Goal: Information Seeking & Learning: Learn about a topic

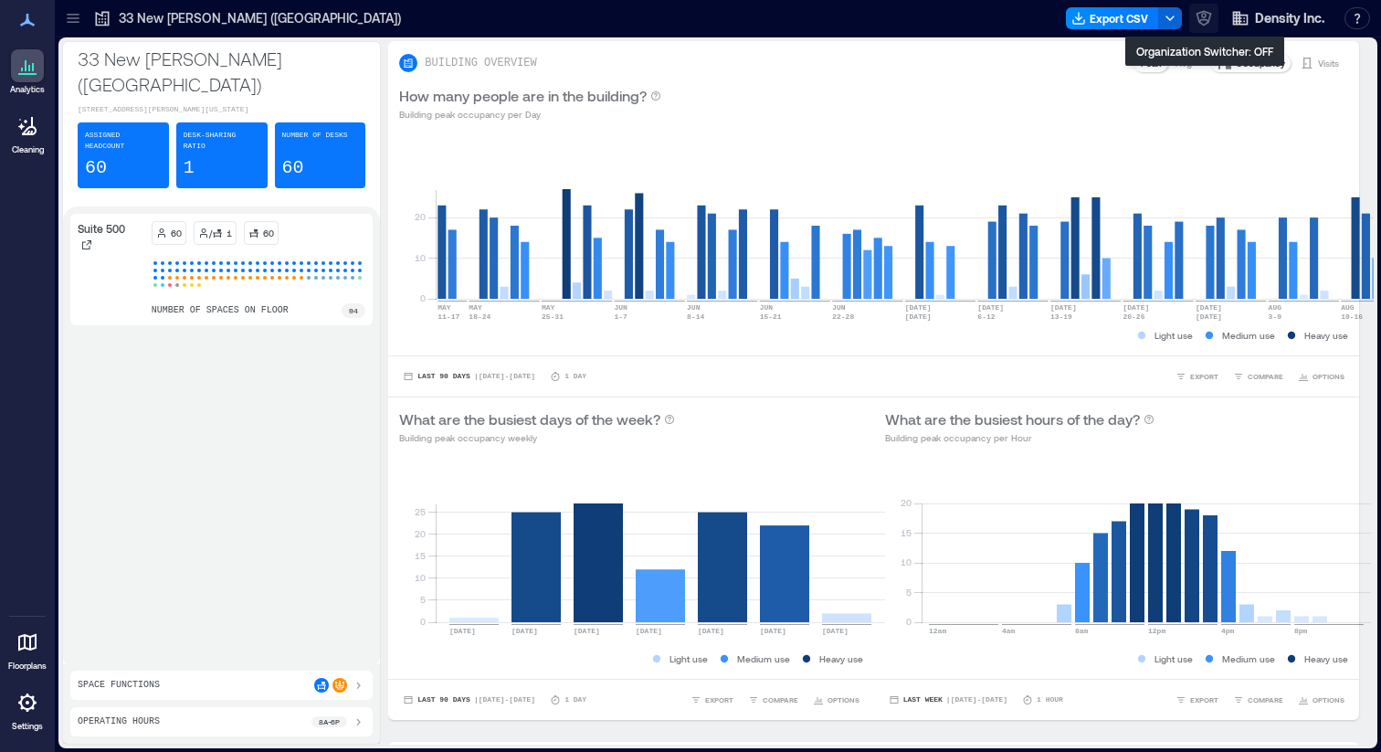
click at [1204, 16] on icon "button" at bounding box center [1203, 15] width 5 height 5
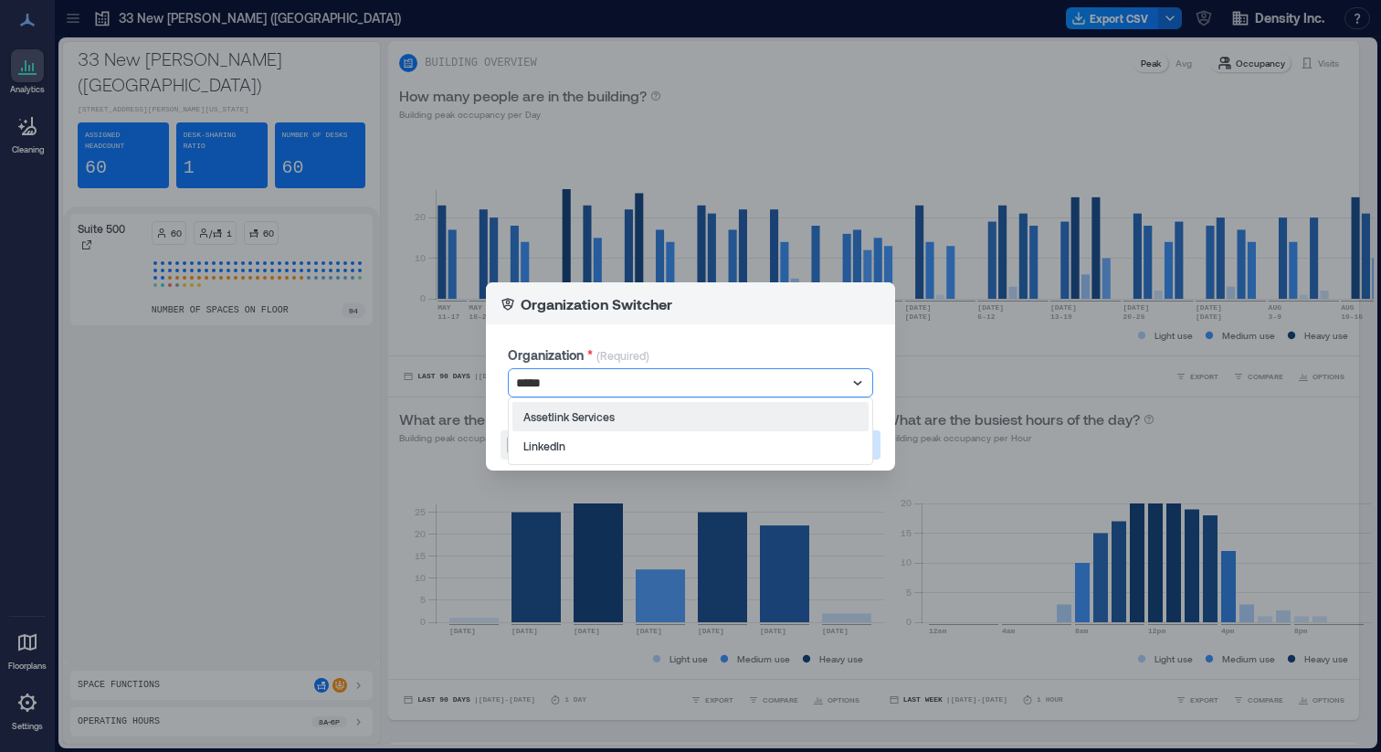
type input "******"
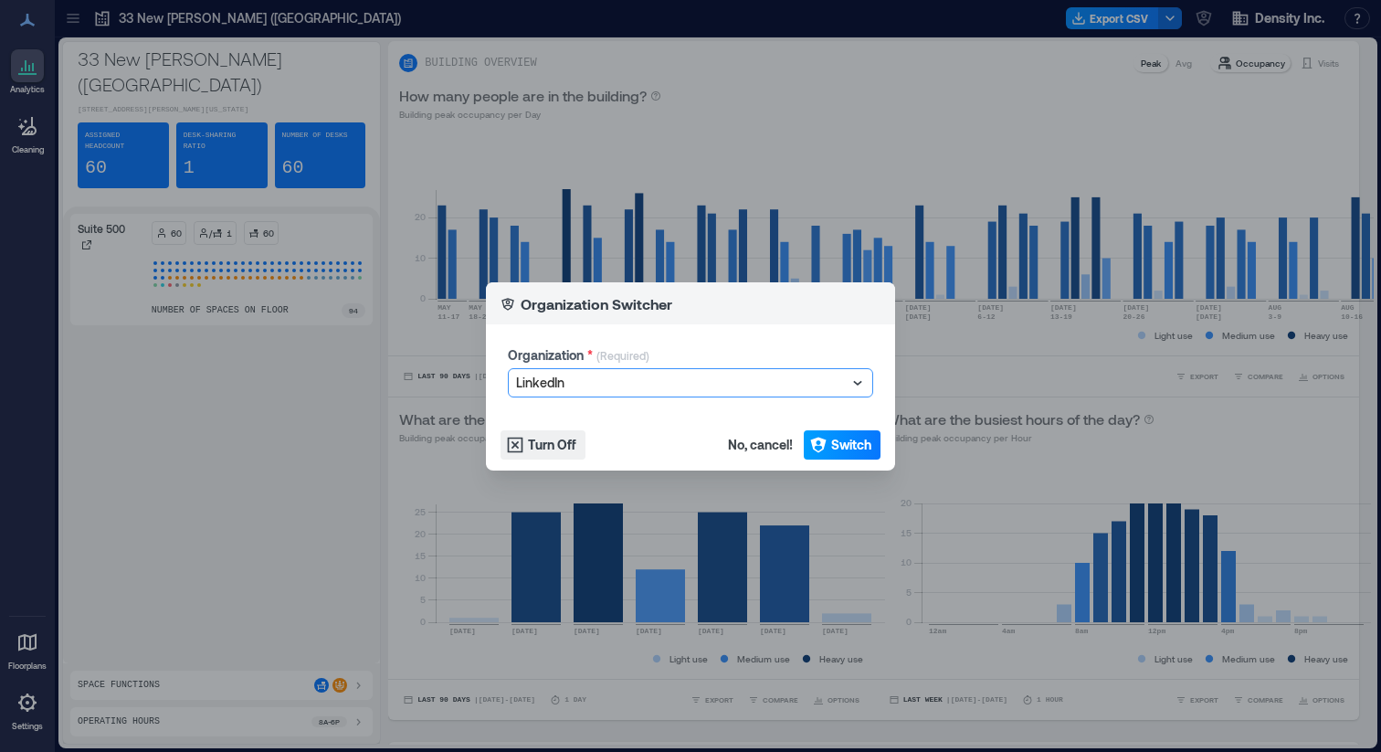
click at [836, 451] on span "Switch" at bounding box center [851, 445] width 40 height 18
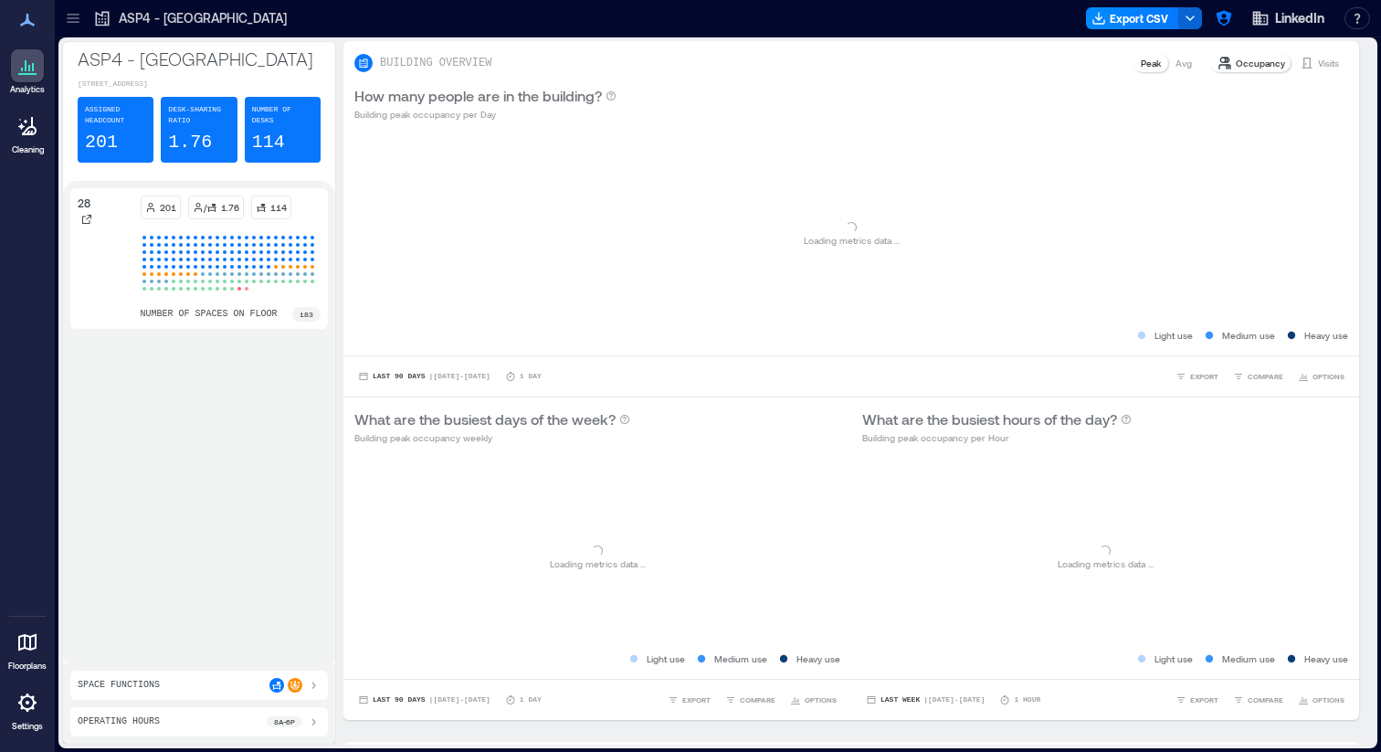
click at [82, 21] on div at bounding box center [72, 18] width 29 height 29
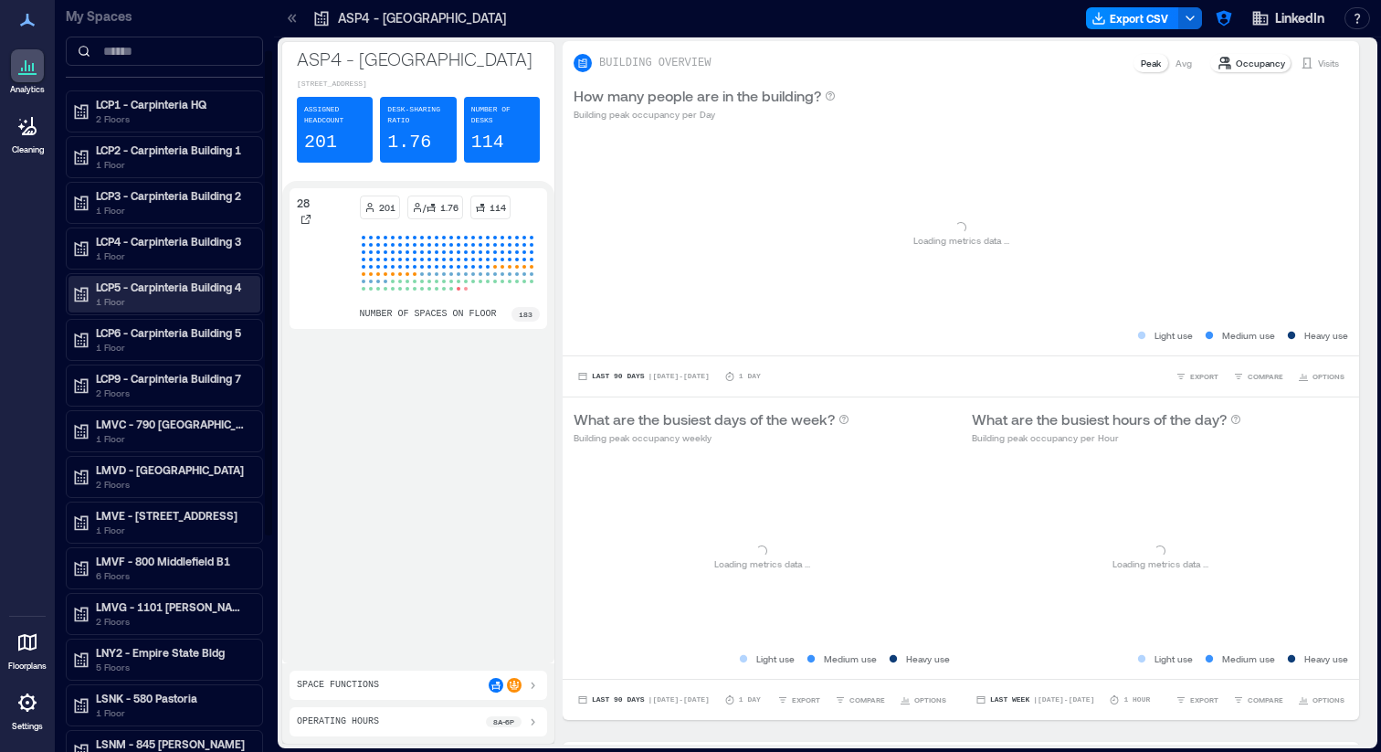
scroll to position [83, 0]
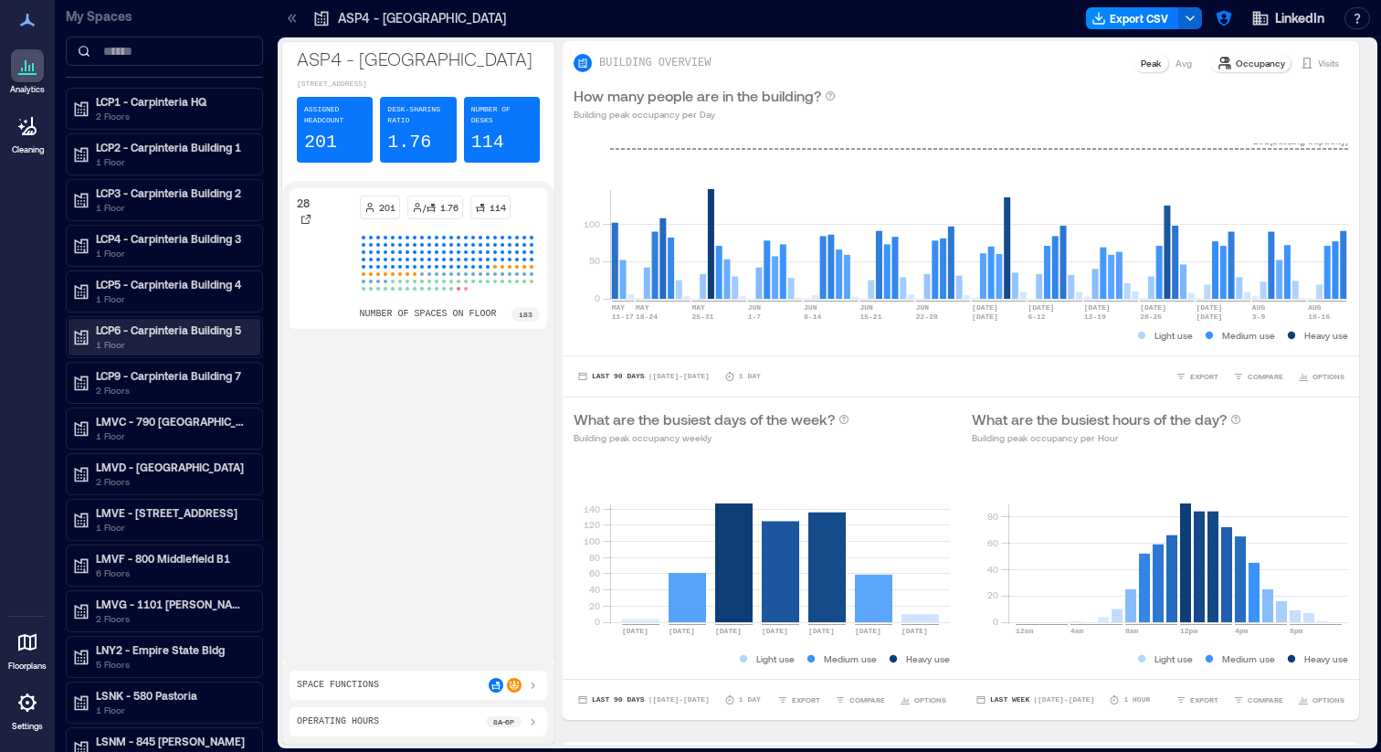
click at [163, 328] on p "LCP6 - Carpinteria Building 5" at bounding box center [172, 329] width 153 height 15
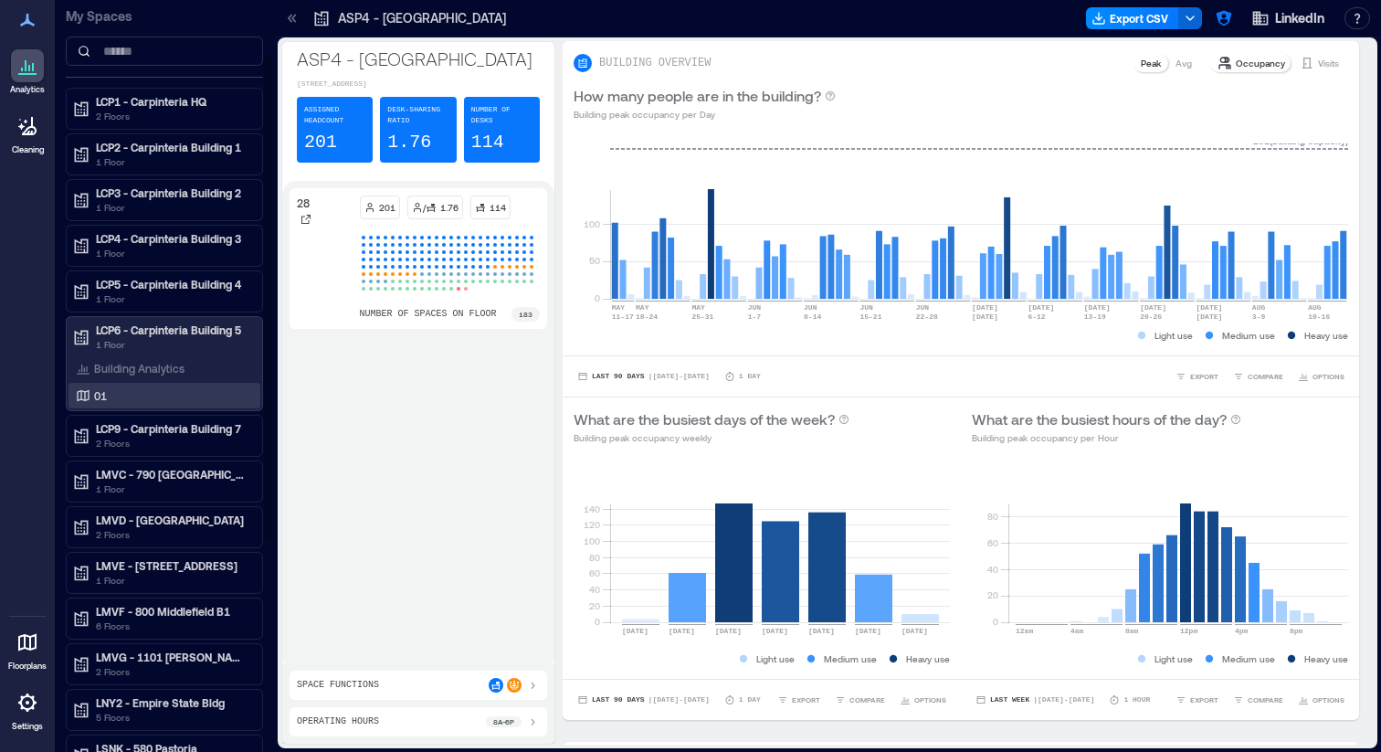
click at [121, 395] on div "01" at bounding box center [160, 395] width 177 height 18
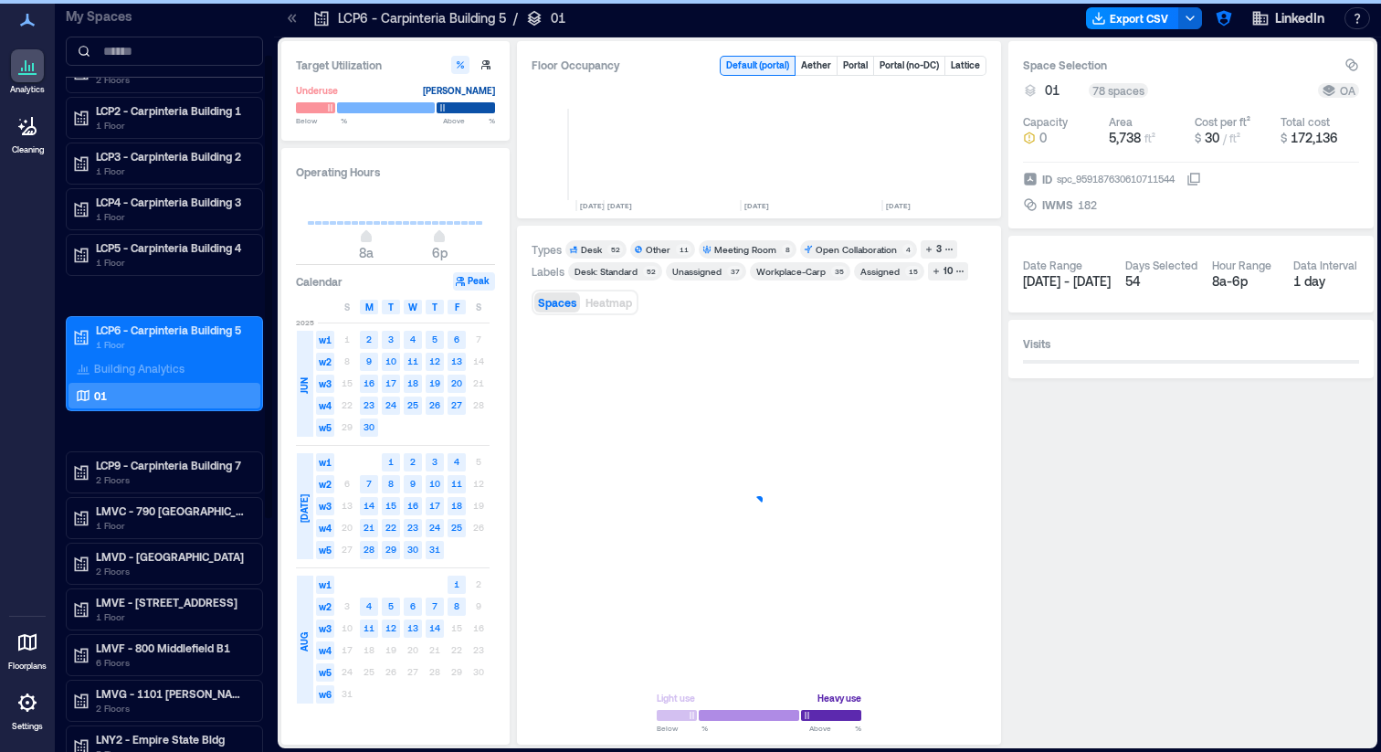
scroll to position [0, 4270]
click at [189, 248] on p "LCP5 - Carpinteria Building 4" at bounding box center [172, 247] width 153 height 15
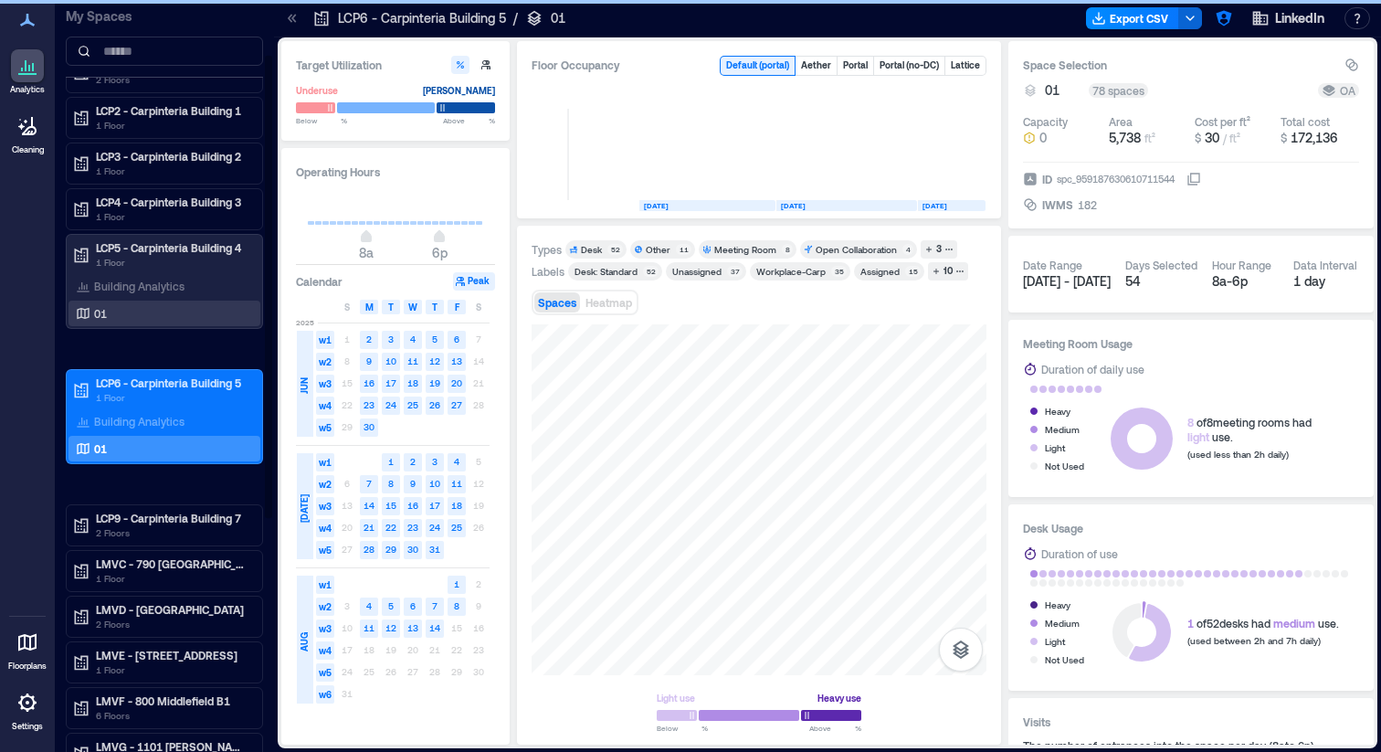
click at [140, 314] on div "01" at bounding box center [160, 313] width 177 height 18
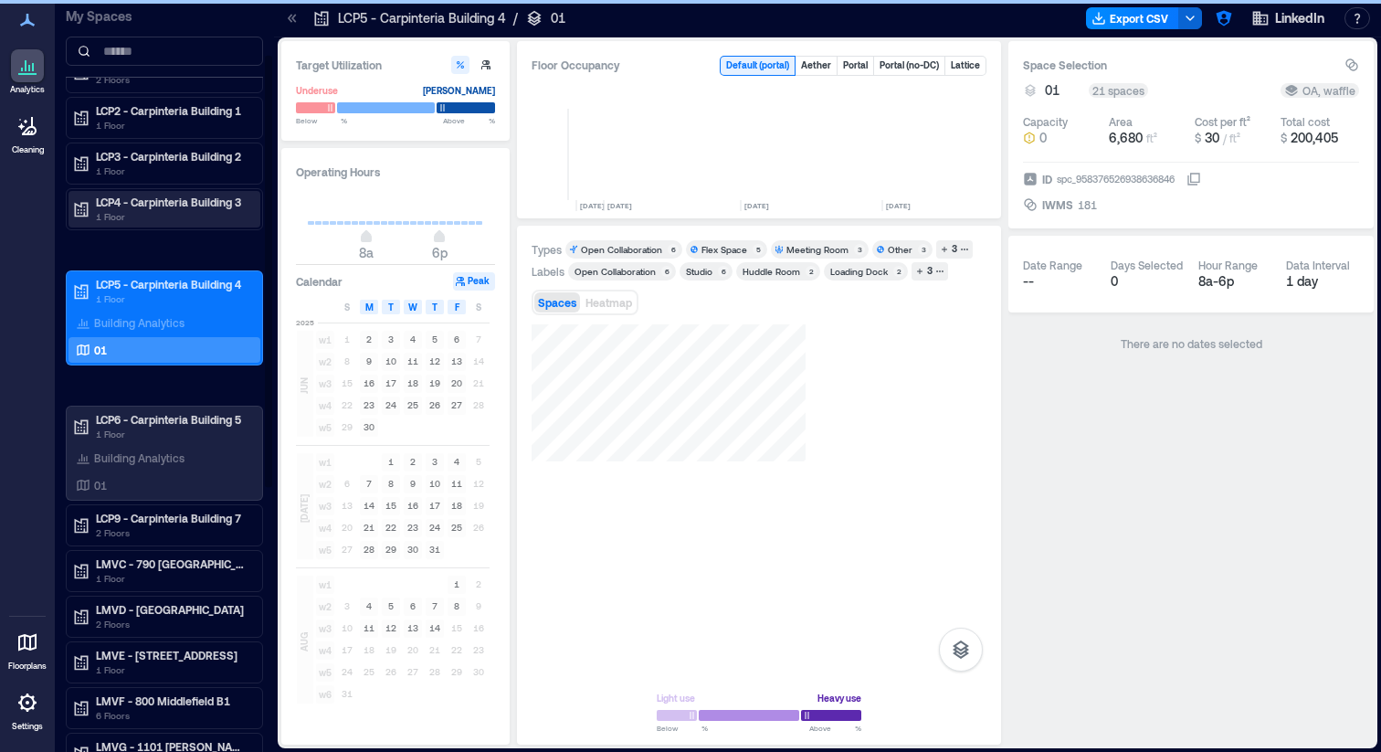
scroll to position [0, 4270]
click at [193, 200] on p "LCP4 - Carpinteria Building 3" at bounding box center [172, 202] width 153 height 15
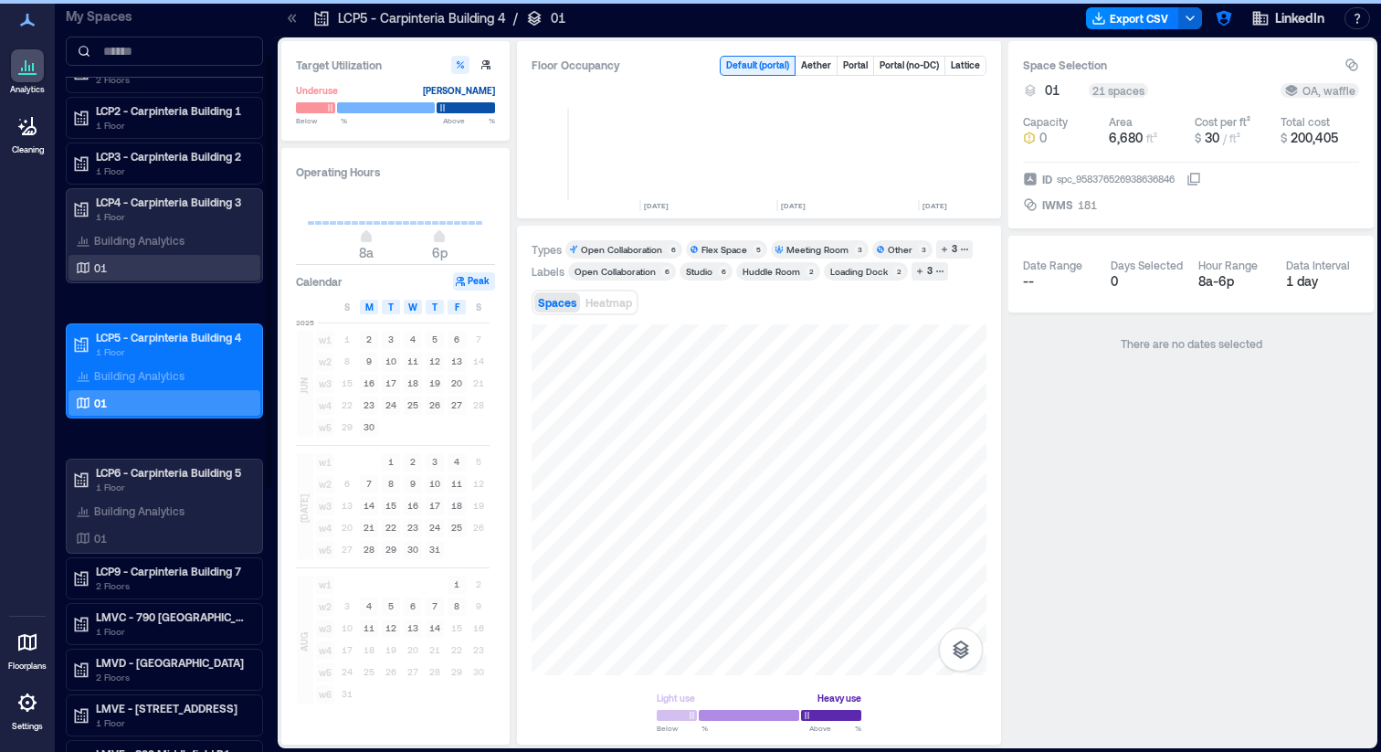
click at [151, 269] on div "01" at bounding box center [160, 267] width 177 height 18
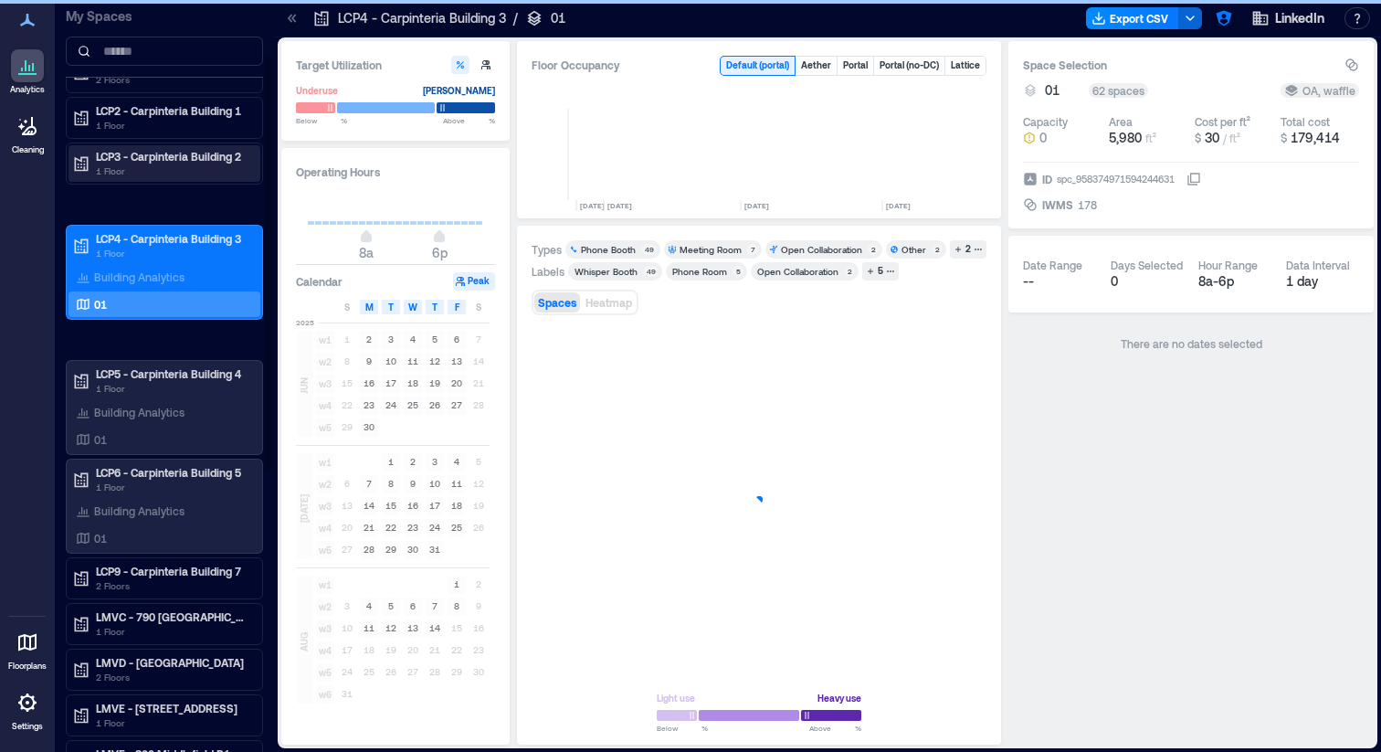
scroll to position [0, 4270]
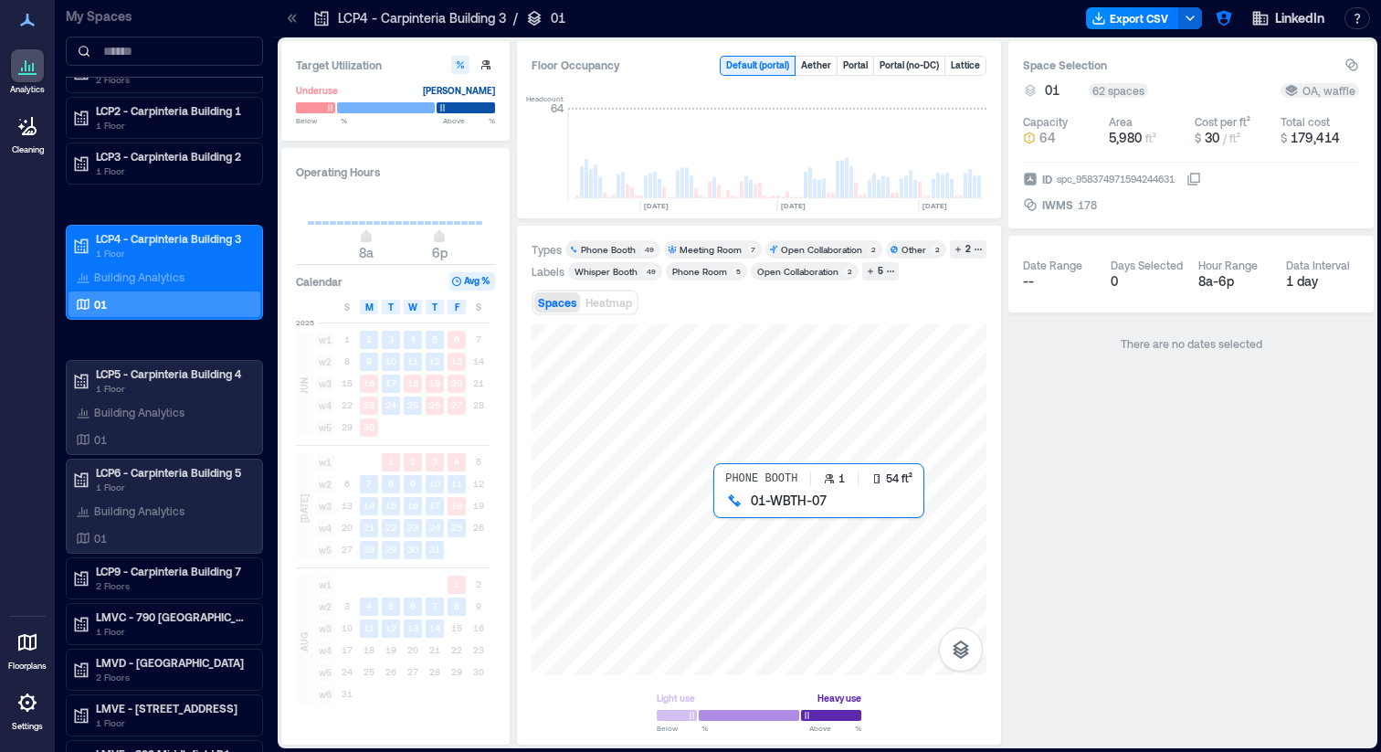
click at [719, 509] on div at bounding box center [759, 499] width 455 height 351
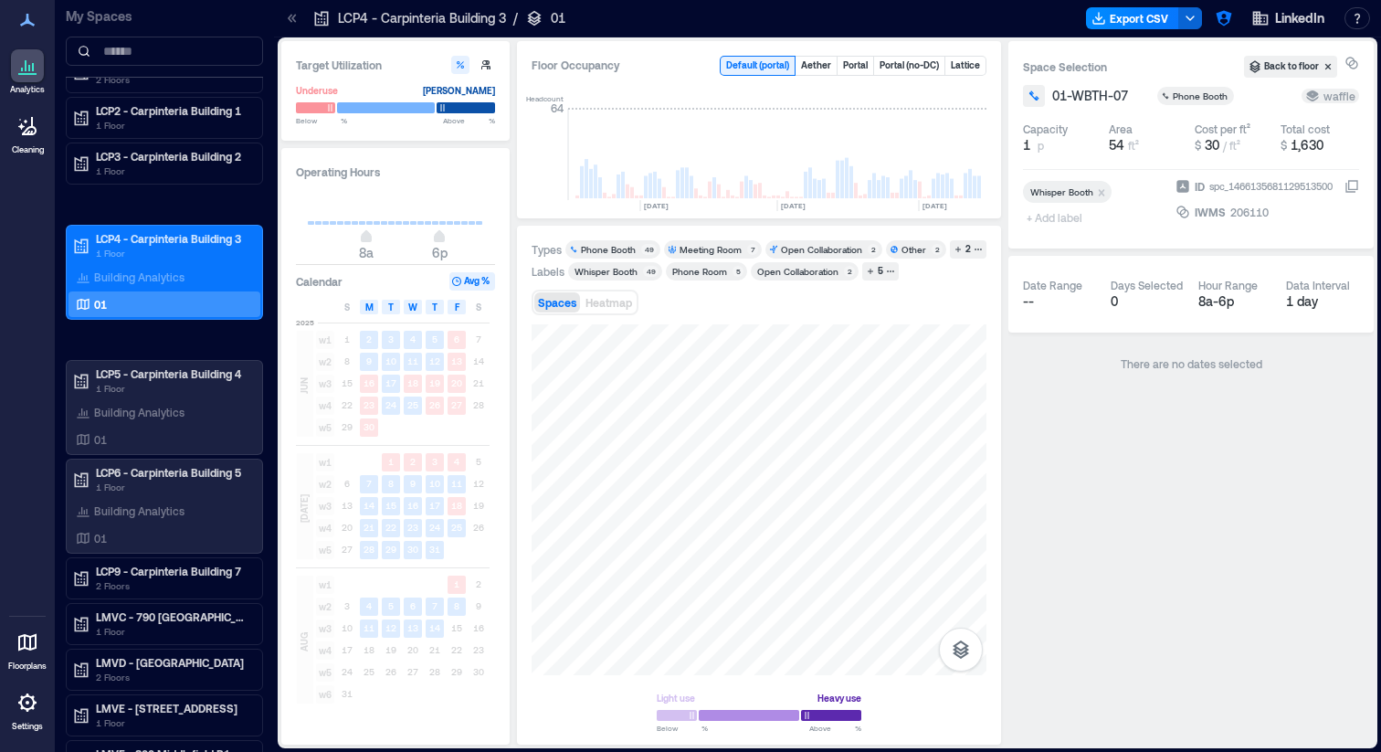
click at [1342, 191] on label "ID spc_1466135681129513500" at bounding box center [1267, 186] width 184 height 18
click at [1344, 191] on button "ID spc_1466135681129513500" at bounding box center [1351, 186] width 15 height 15
click at [716, 509] on div at bounding box center [759, 499] width 455 height 351
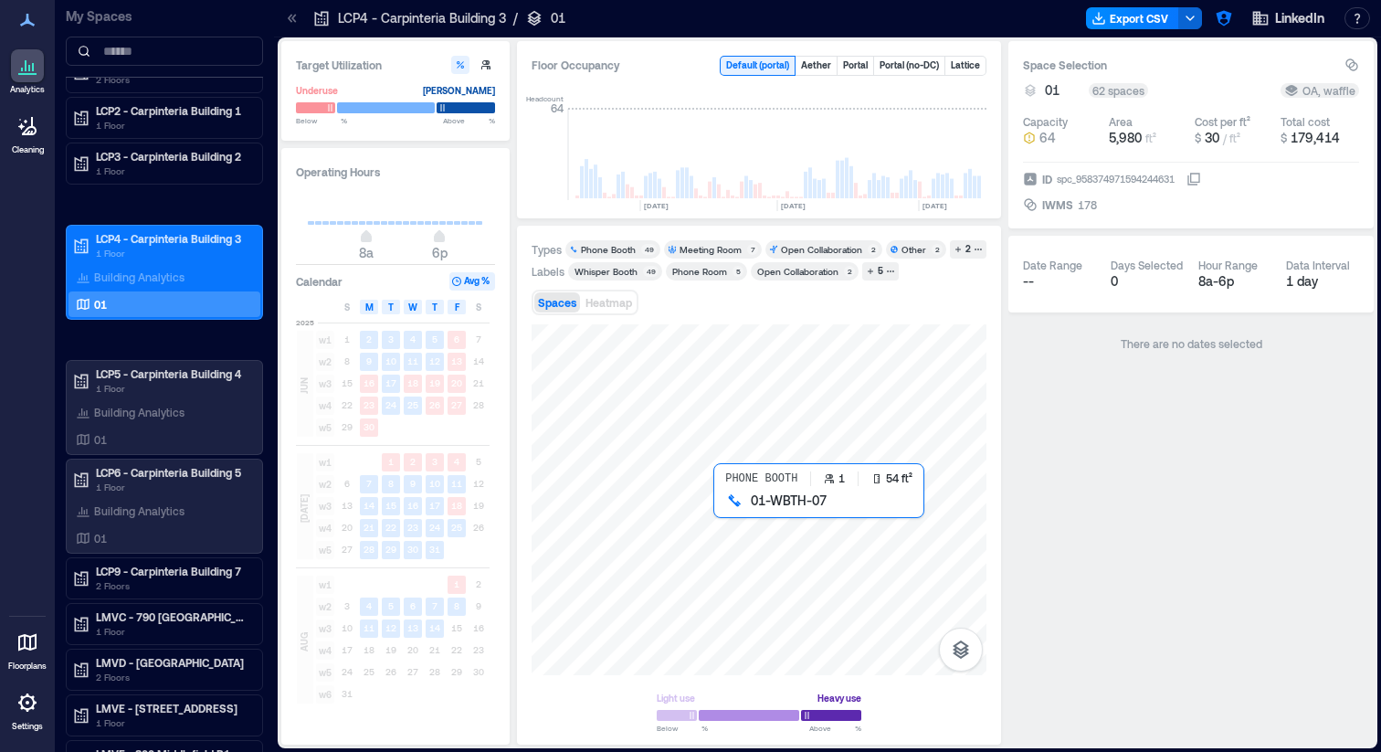
click at [718, 505] on div at bounding box center [759, 499] width 455 height 351
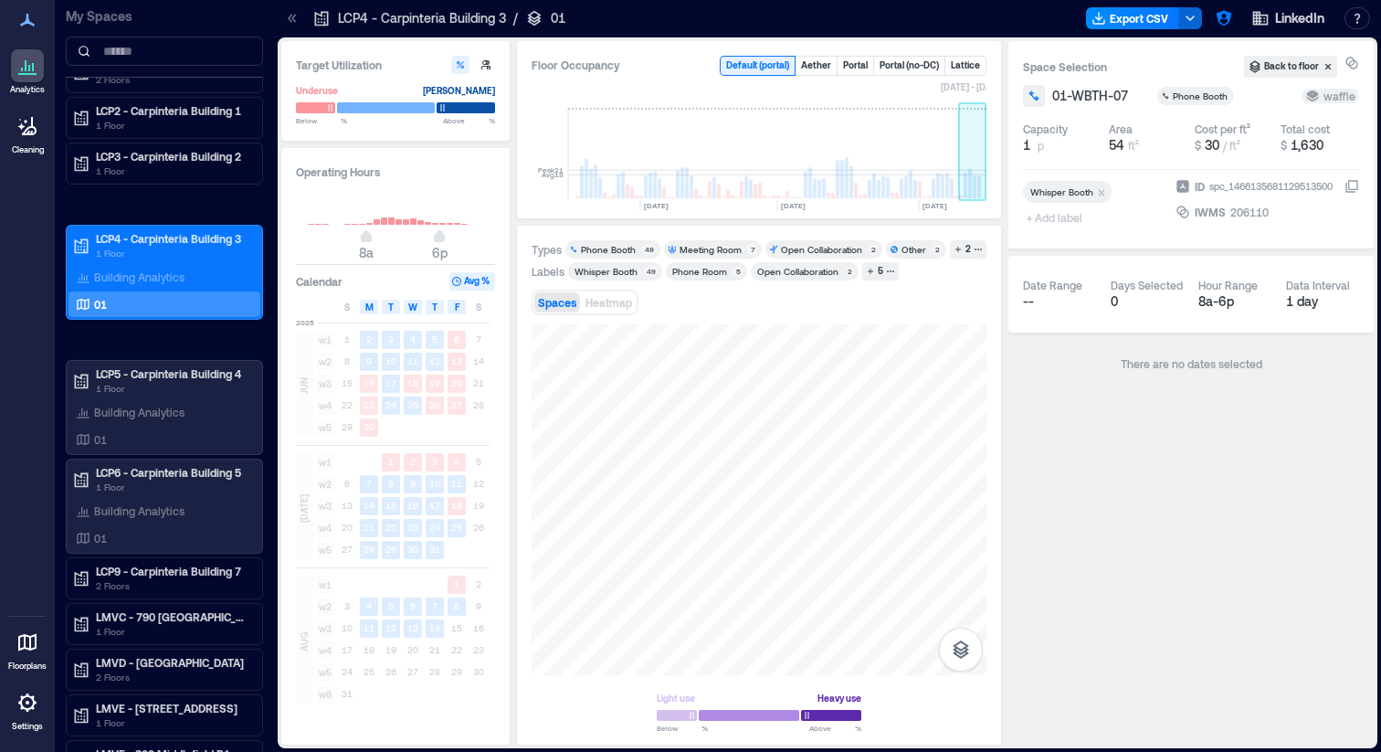
click at [965, 181] on rect at bounding box center [966, 186] width 4 height 26
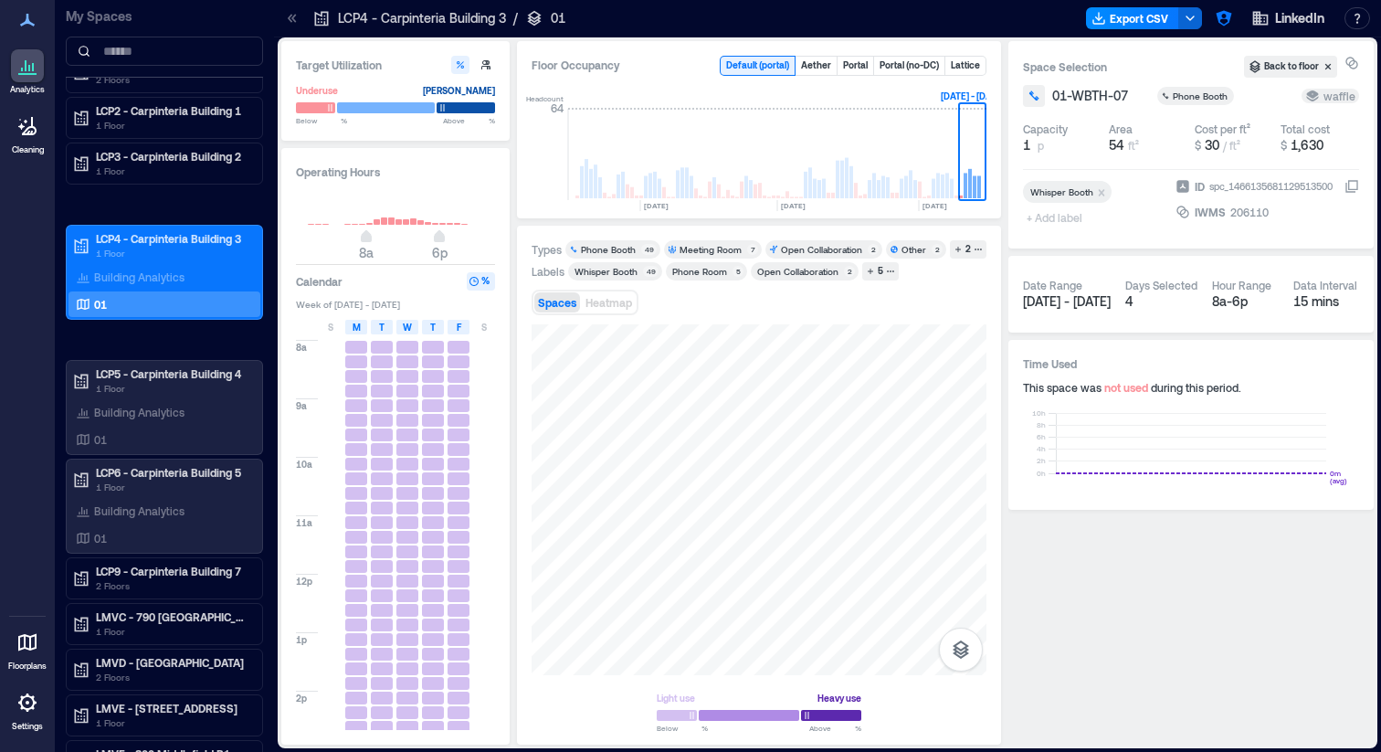
scroll to position [195, 0]
click at [946, 174] on rect at bounding box center [947, 186] width 4 height 26
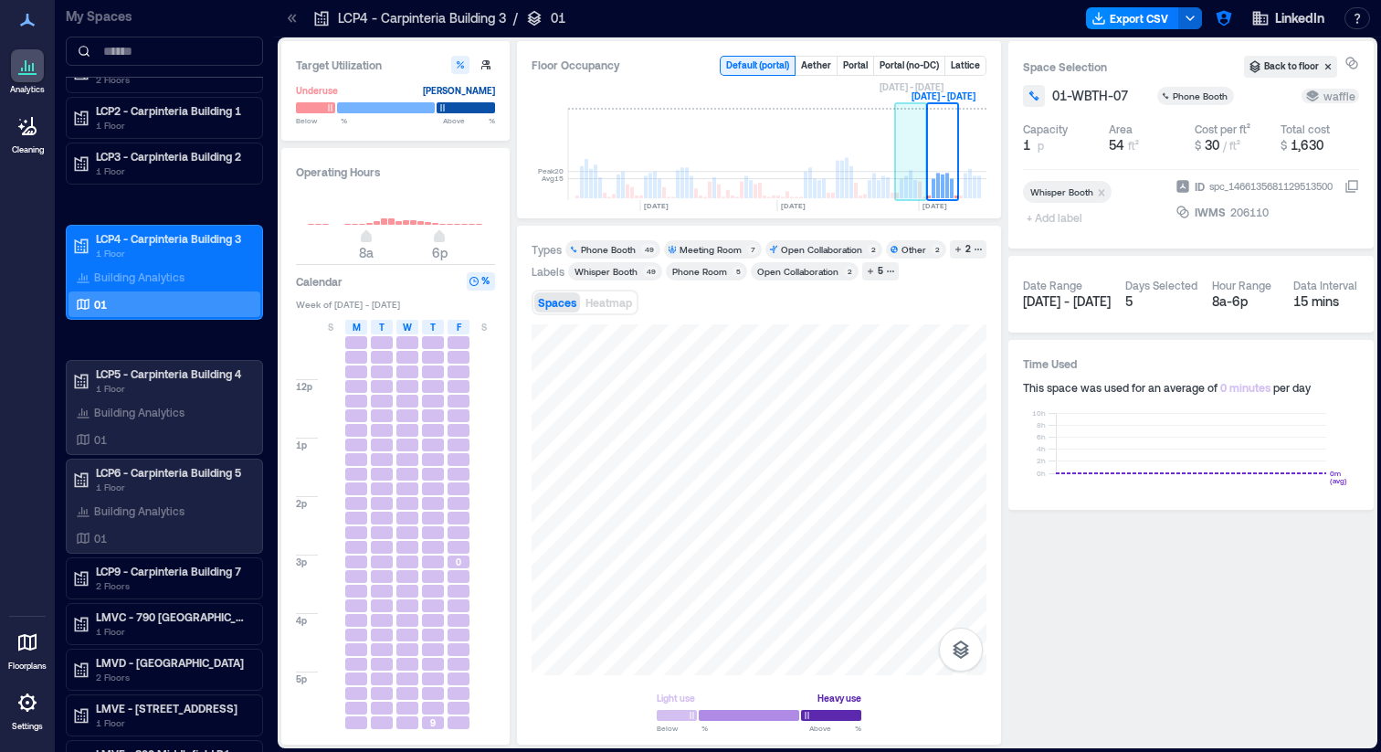
click at [912, 178] on rect at bounding box center [911, 184] width 4 height 28
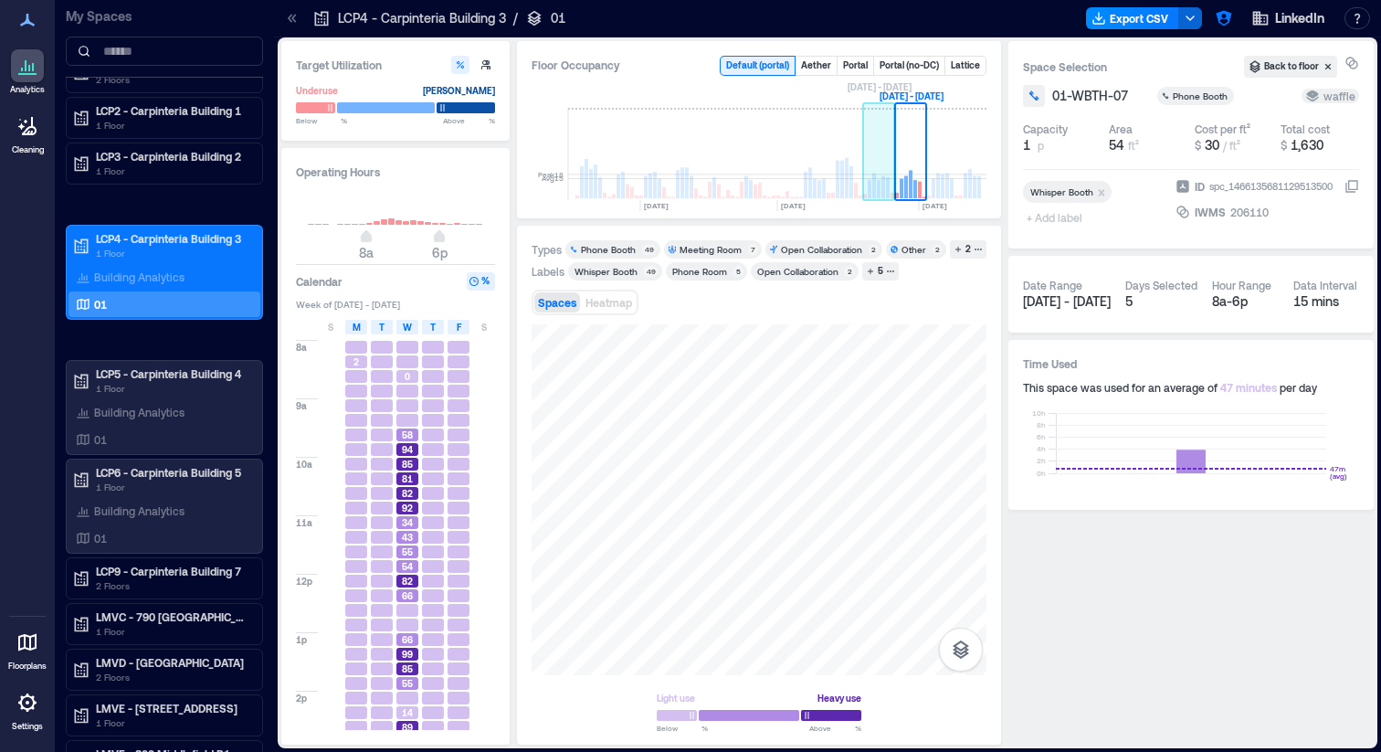
click at [888, 172] on rect at bounding box center [879, 154] width 32 height 91
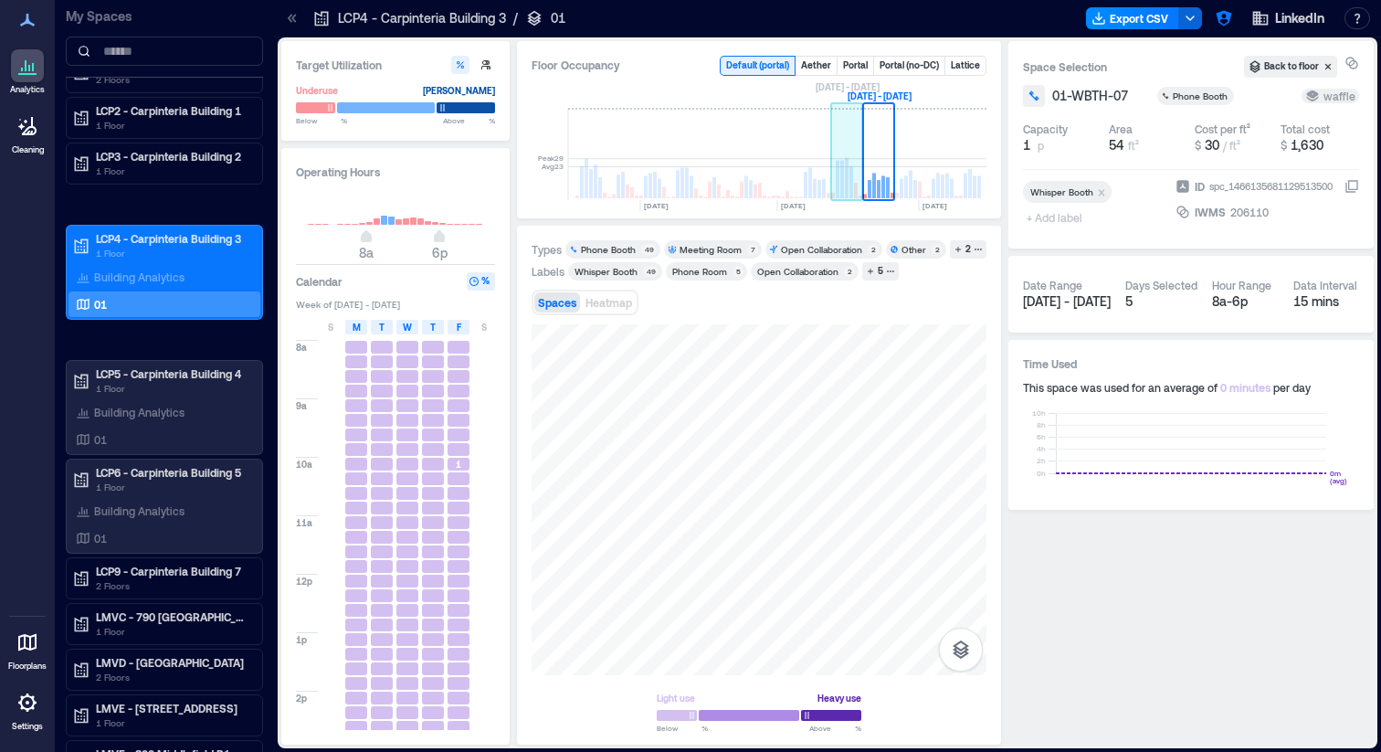
click at [851, 189] on rect at bounding box center [851, 182] width 4 height 32
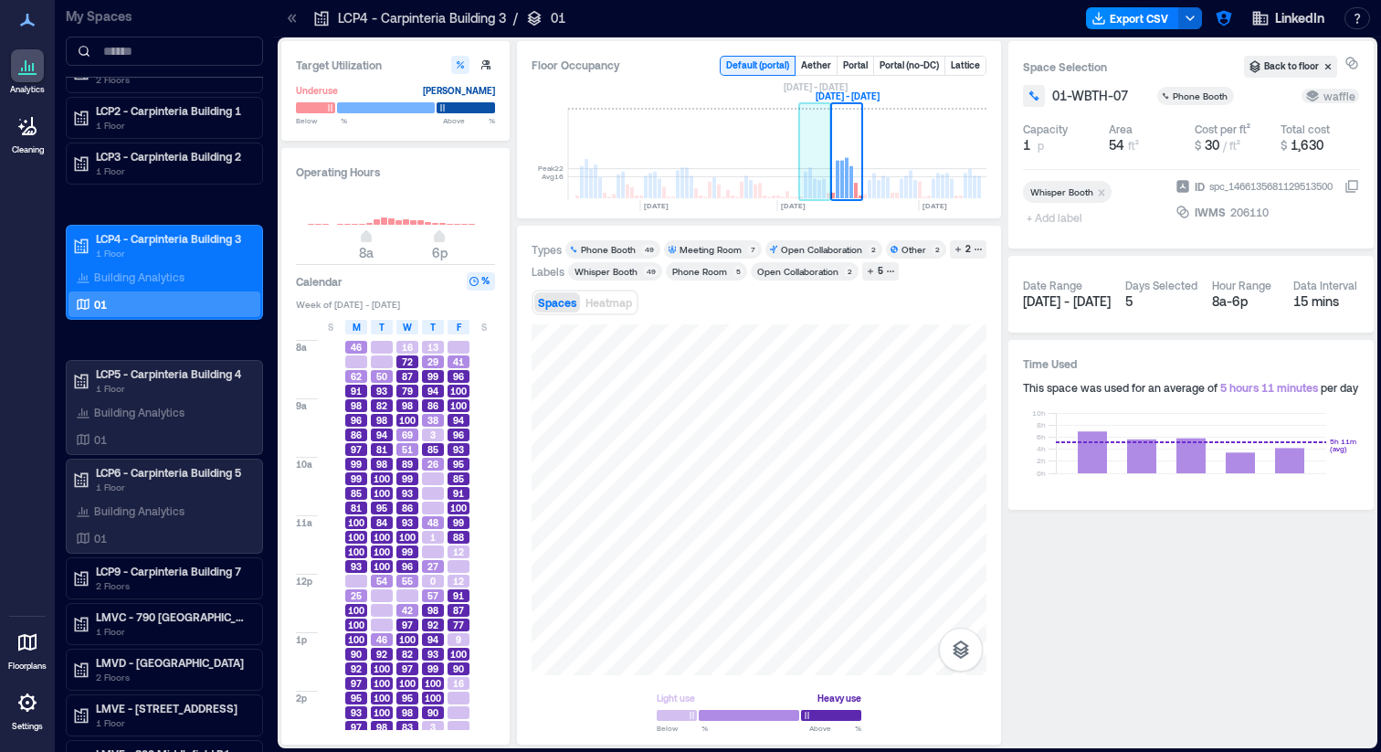
click at [818, 183] on rect at bounding box center [819, 189] width 4 height 18
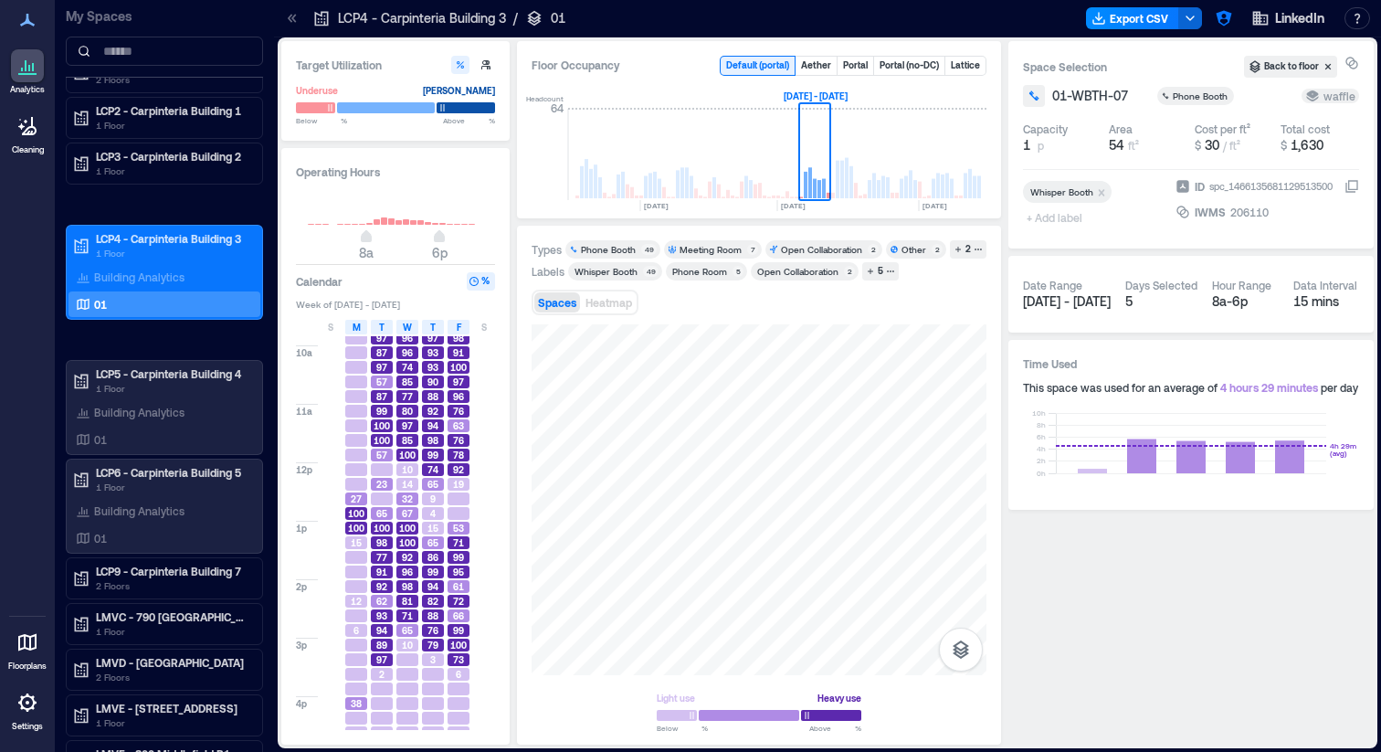
scroll to position [195, 0]
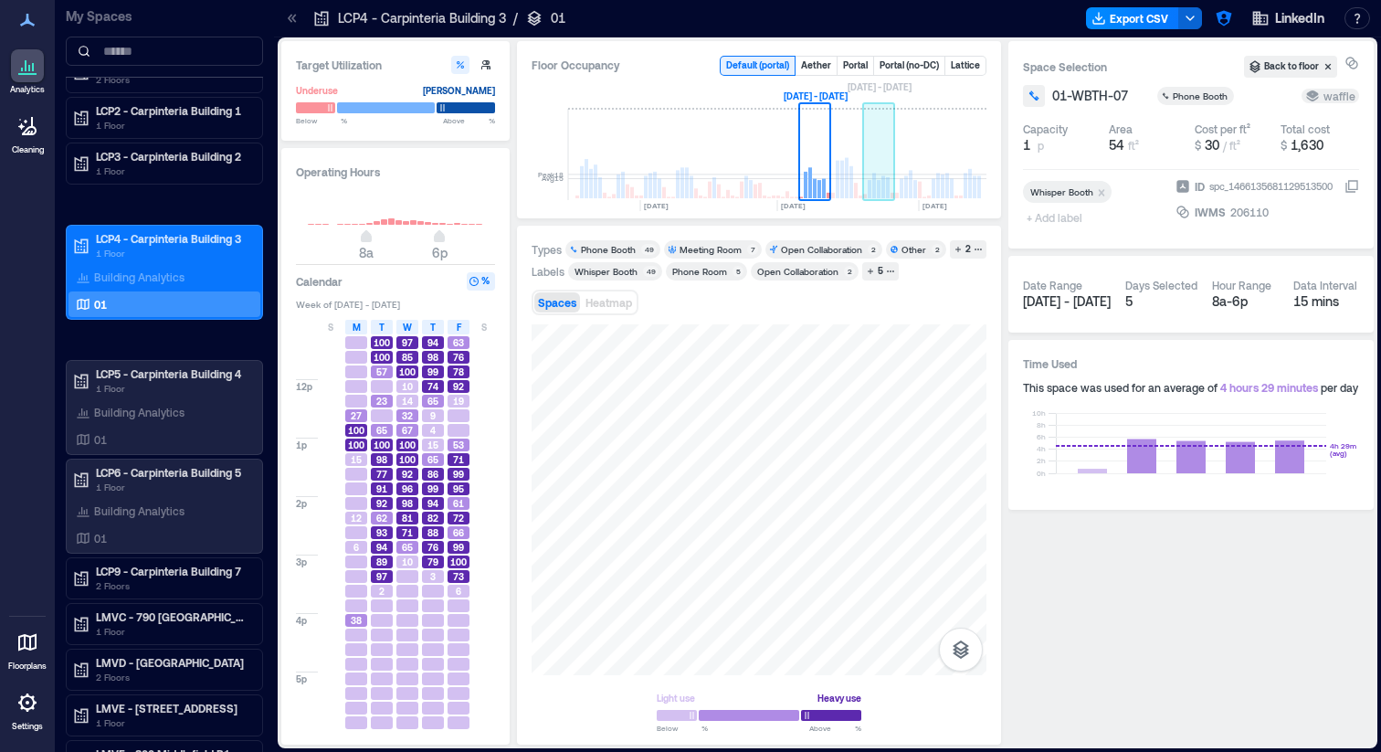
click at [873, 186] on rect at bounding box center [874, 186] width 4 height 26
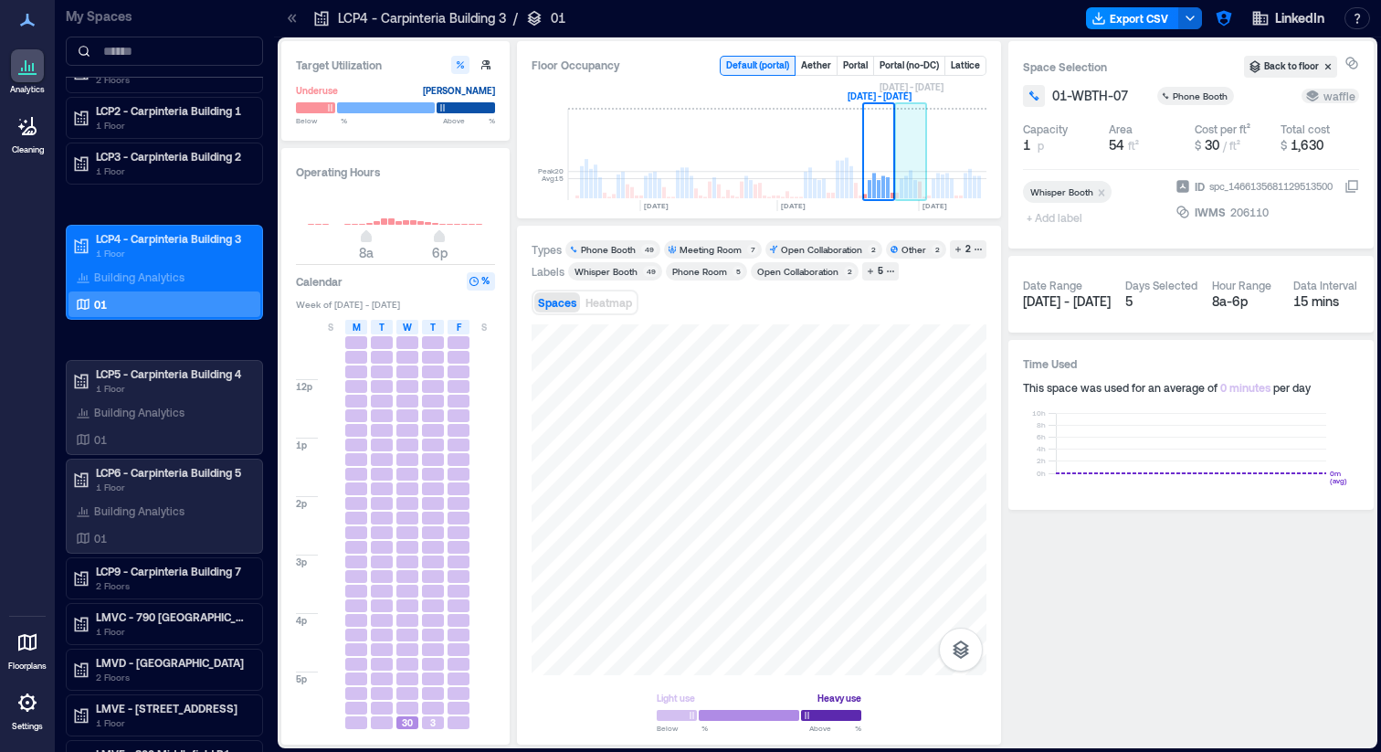
click at [914, 183] on rect at bounding box center [915, 189] width 4 height 18
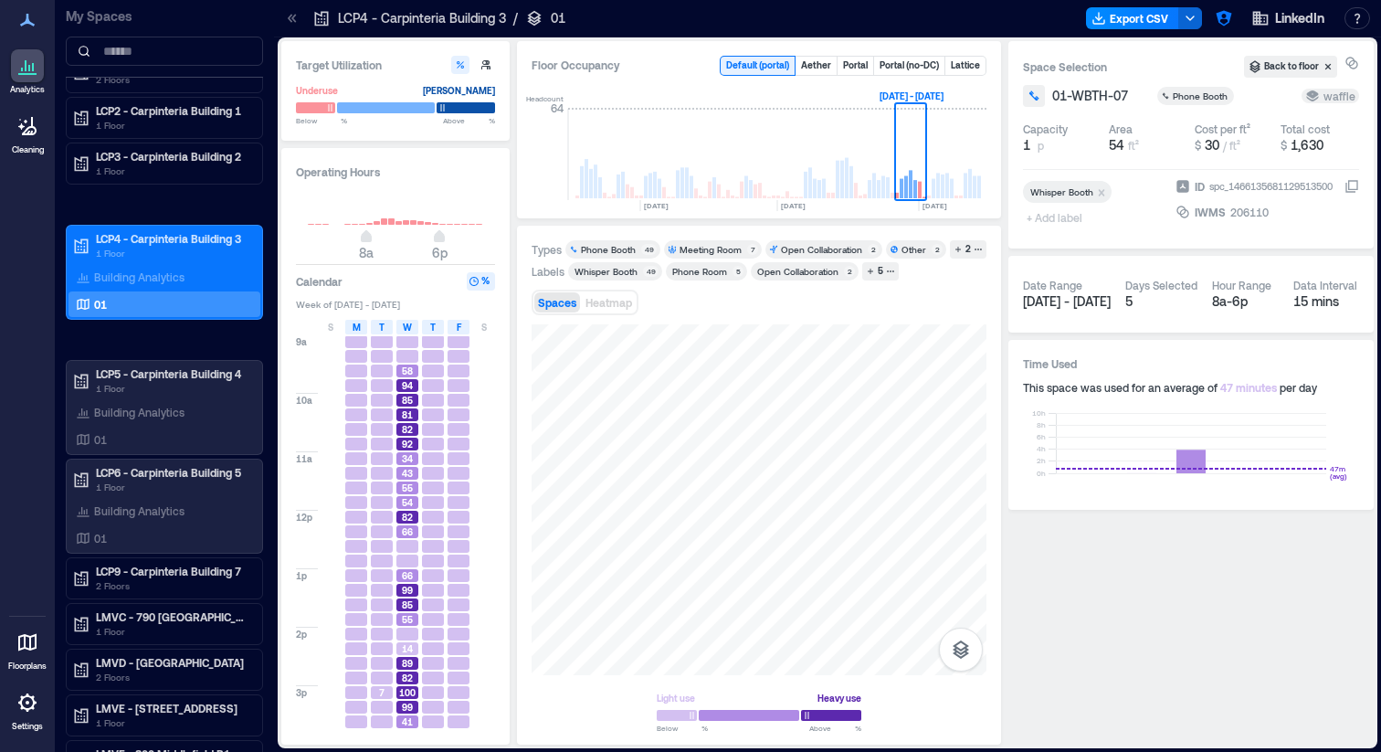
scroll to position [195, 0]
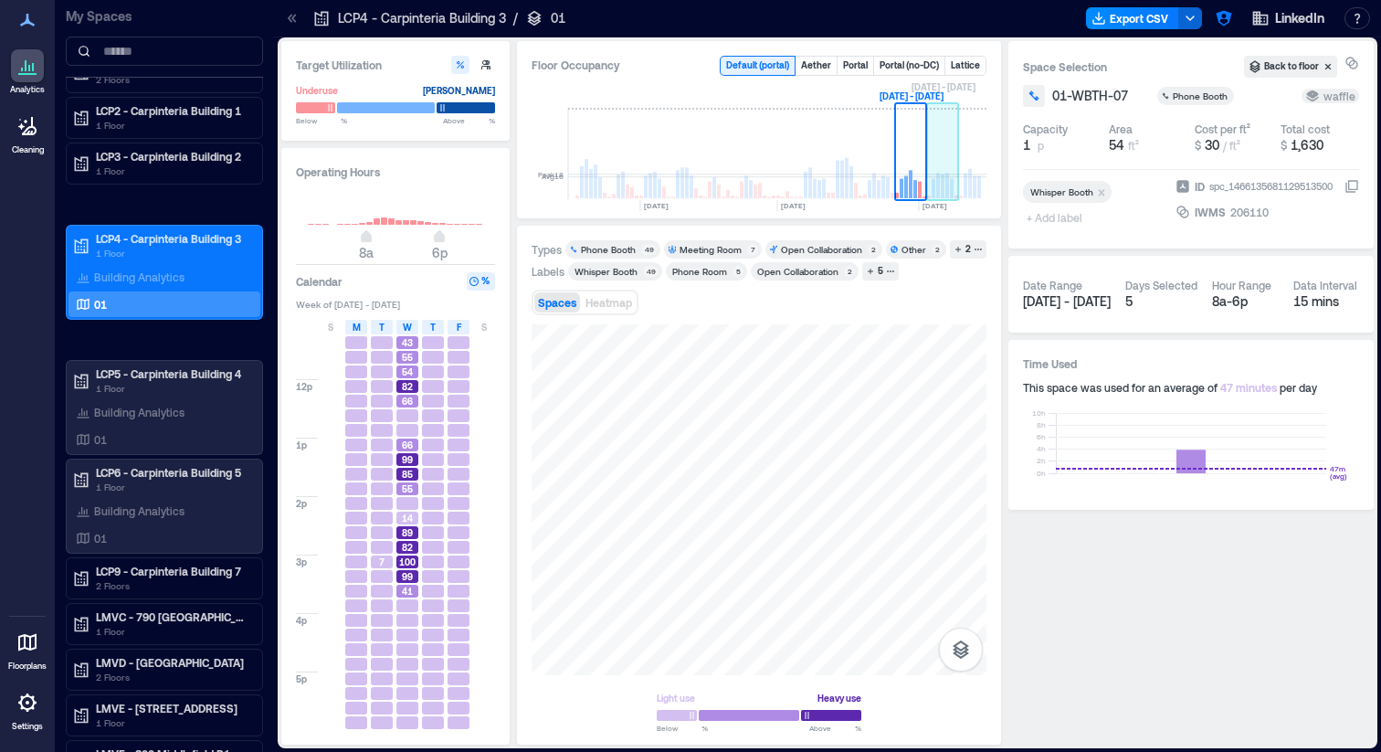
click at [941, 190] on rect at bounding box center [943, 186] width 4 height 24
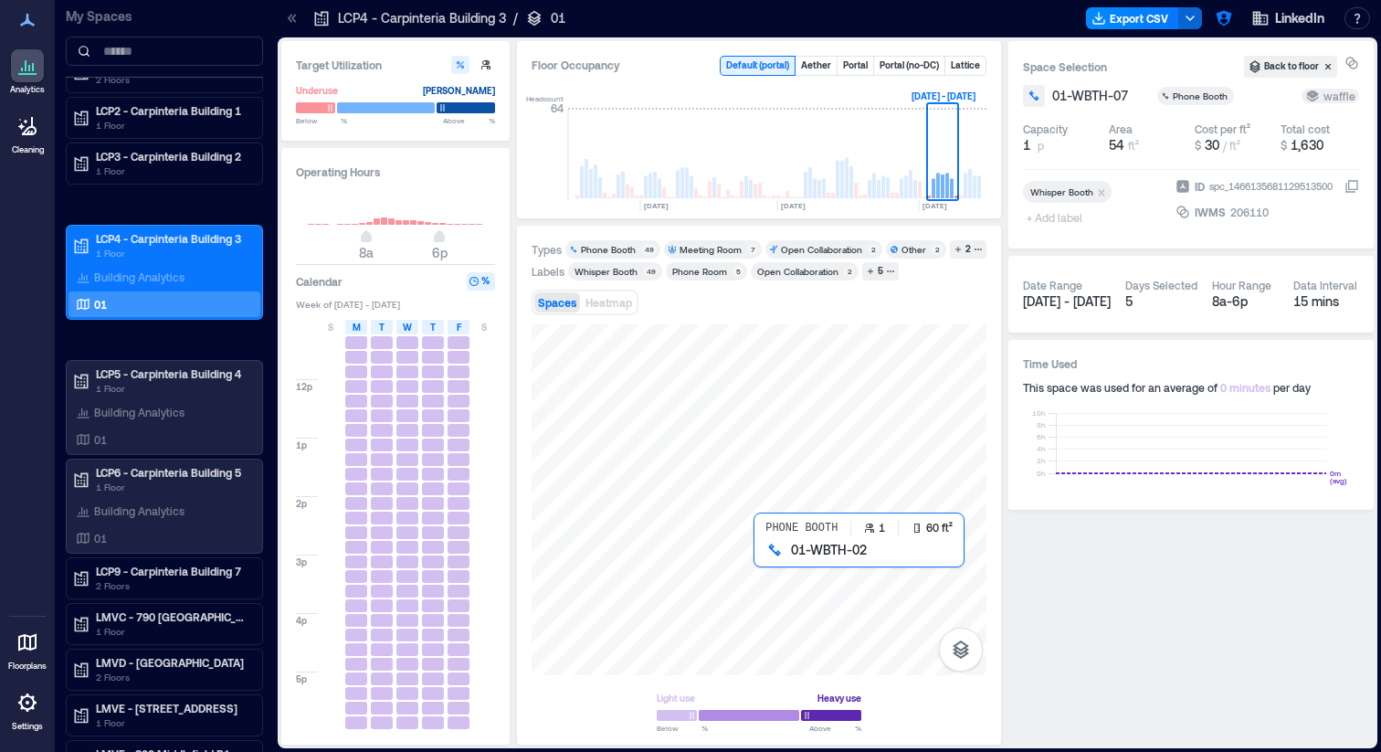
click at [757, 558] on div at bounding box center [759, 499] width 455 height 351
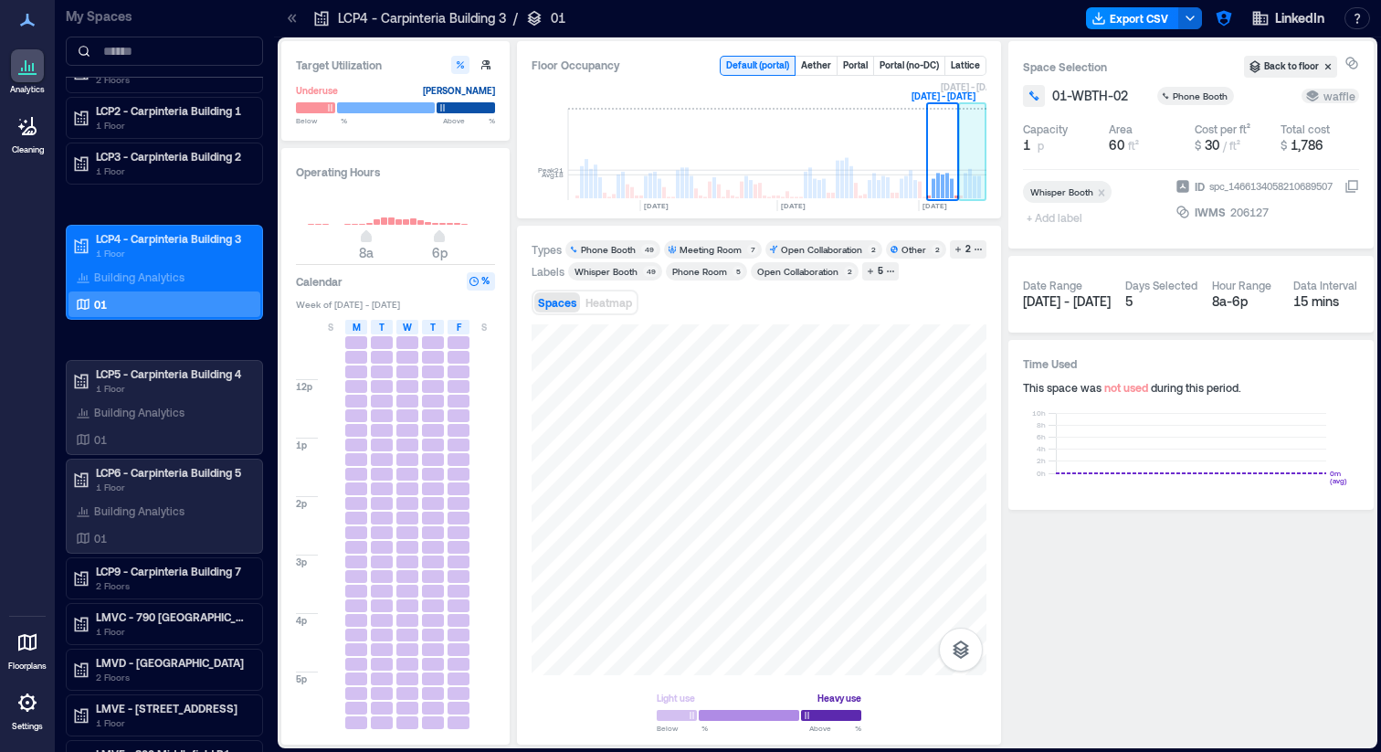
click at [967, 177] on rect at bounding box center [972, 154] width 27 height 91
click at [941, 182] on rect at bounding box center [943, 186] width 4 height 24
click at [901, 188] on rect at bounding box center [902, 188] width 4 height 19
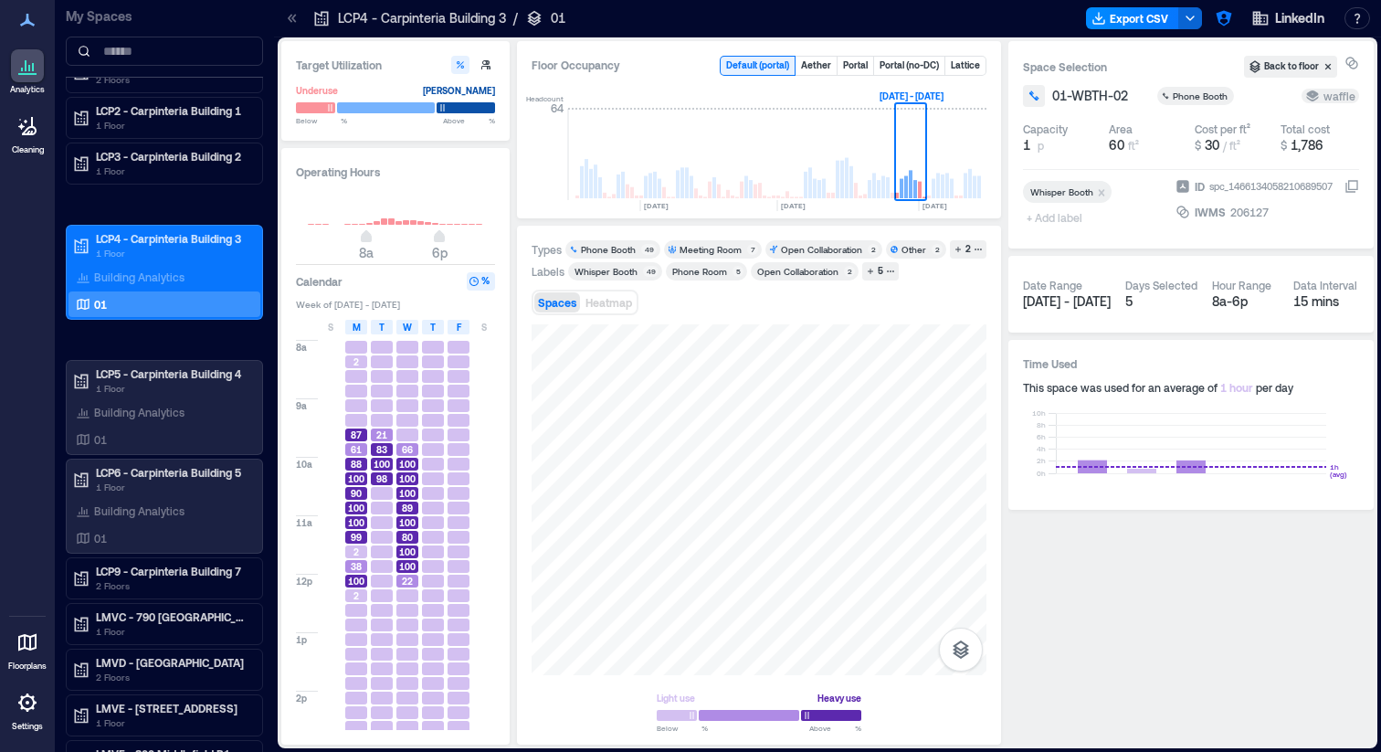
scroll to position [195, 0]
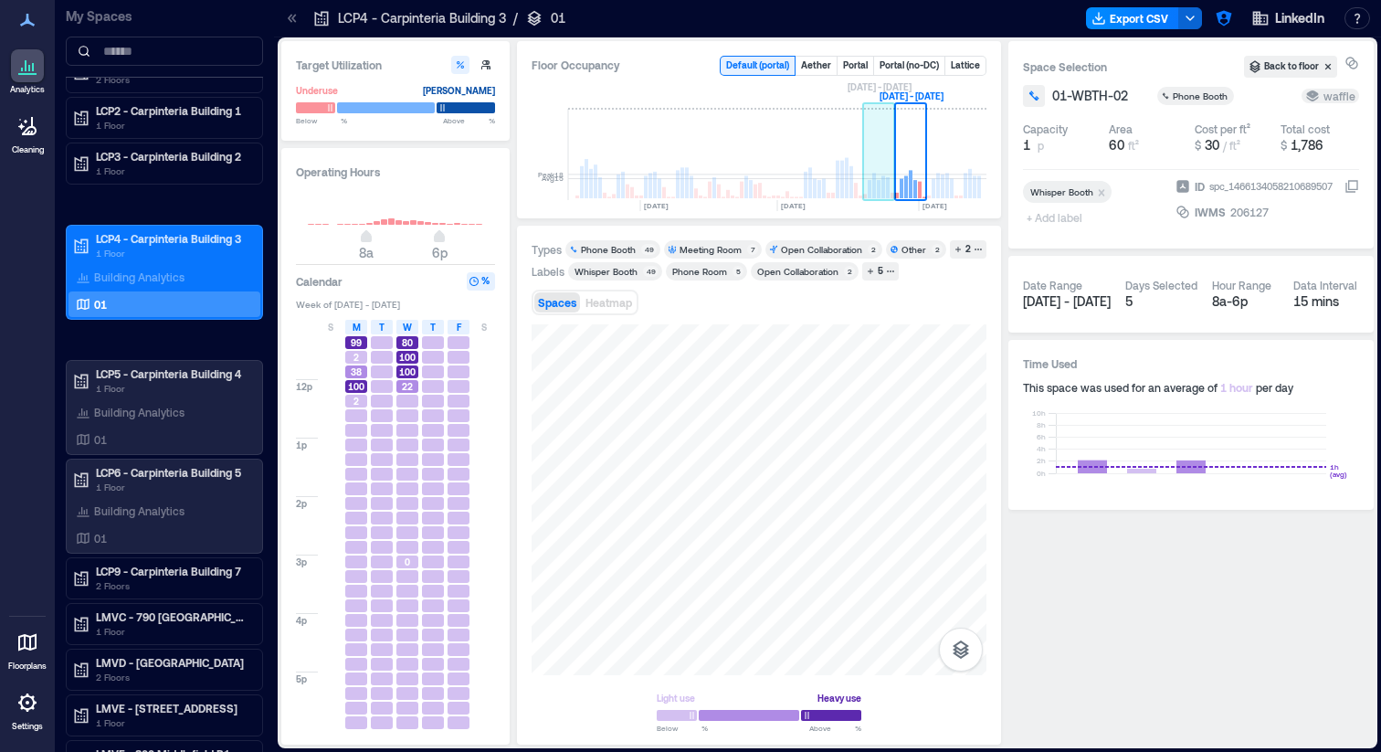
click at [887, 186] on rect at bounding box center [888, 187] width 4 height 21
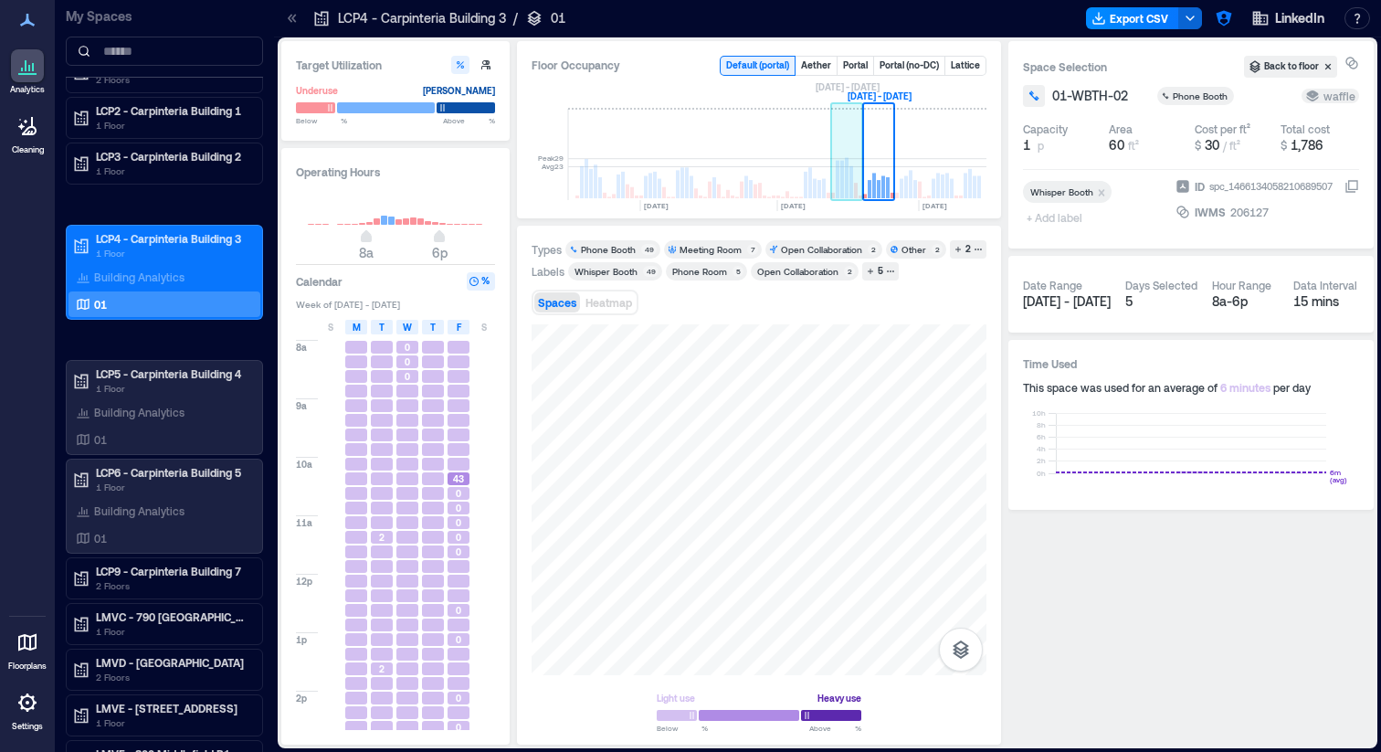
click at [848, 184] on rect at bounding box center [847, 178] width 4 height 40
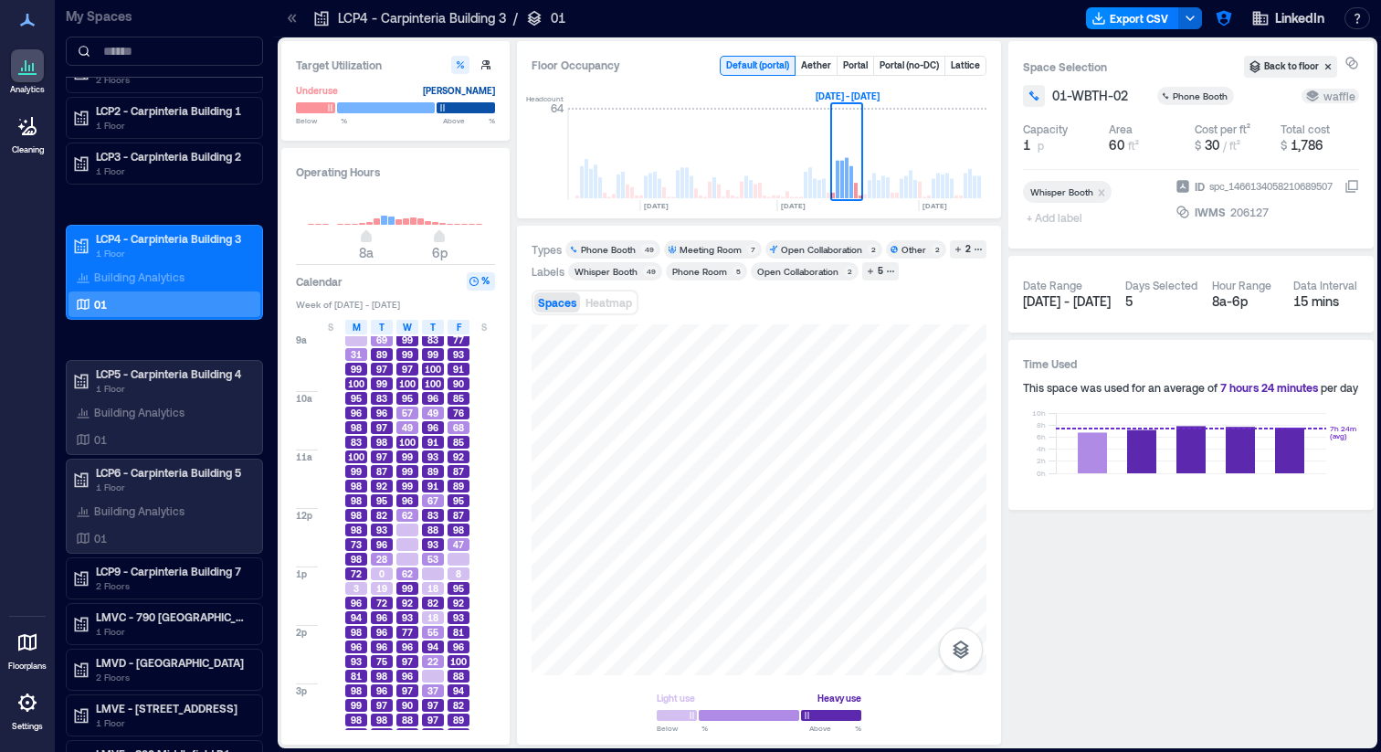
scroll to position [195, 0]
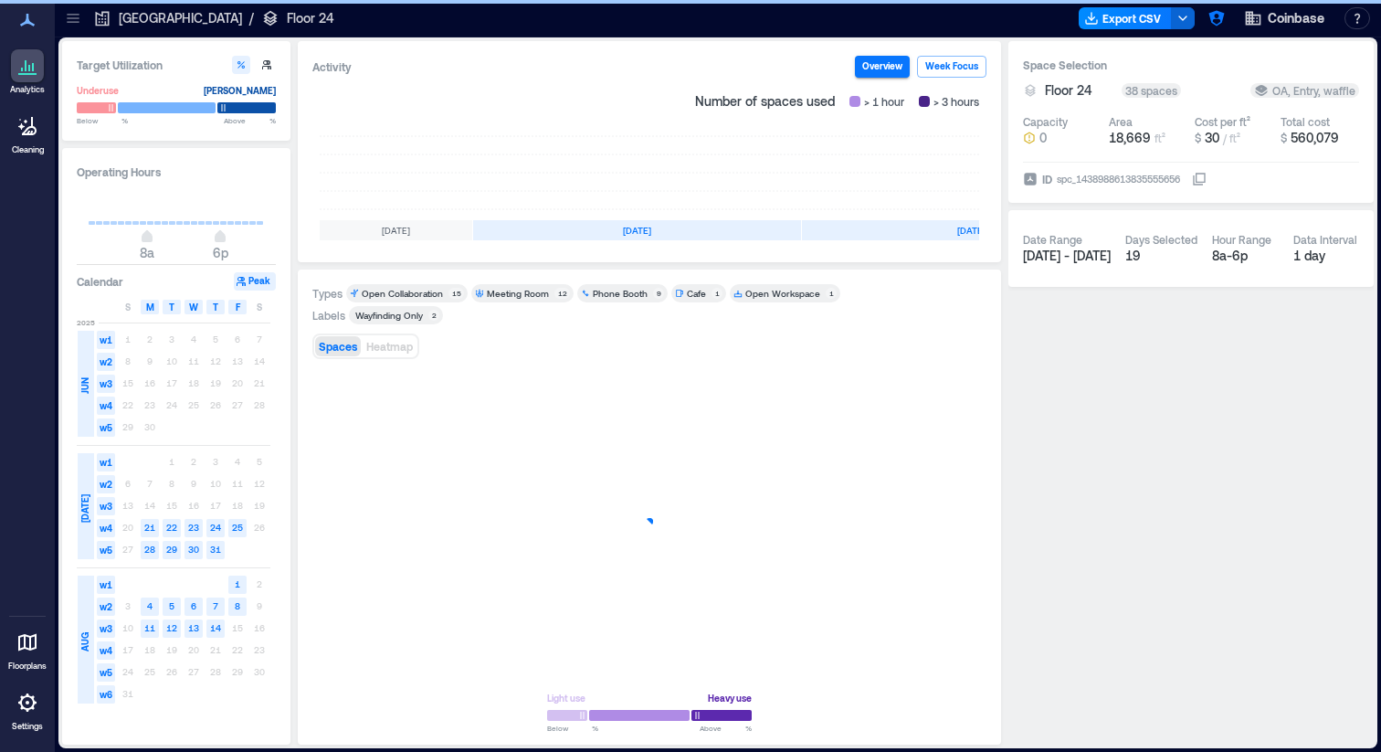
scroll to position [0, 327]
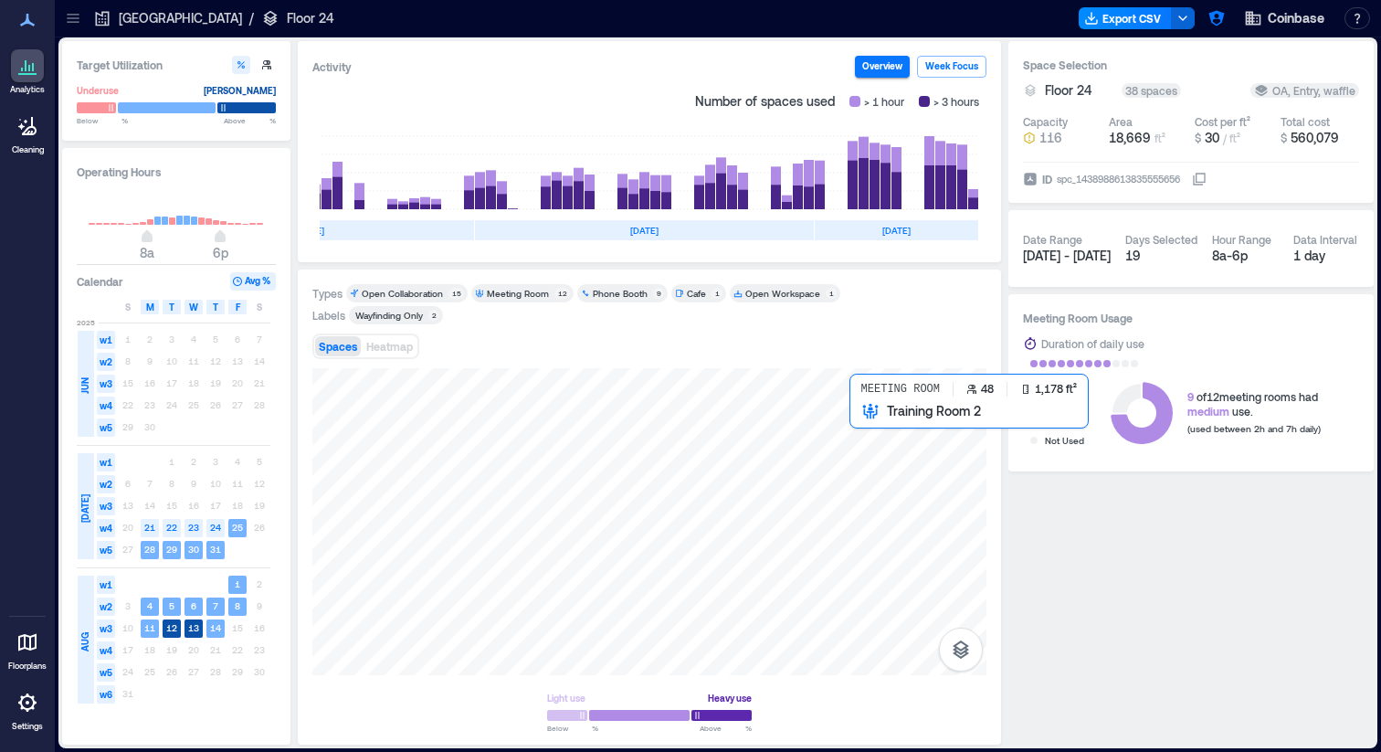
click at [870, 437] on div at bounding box center [649, 521] width 674 height 307
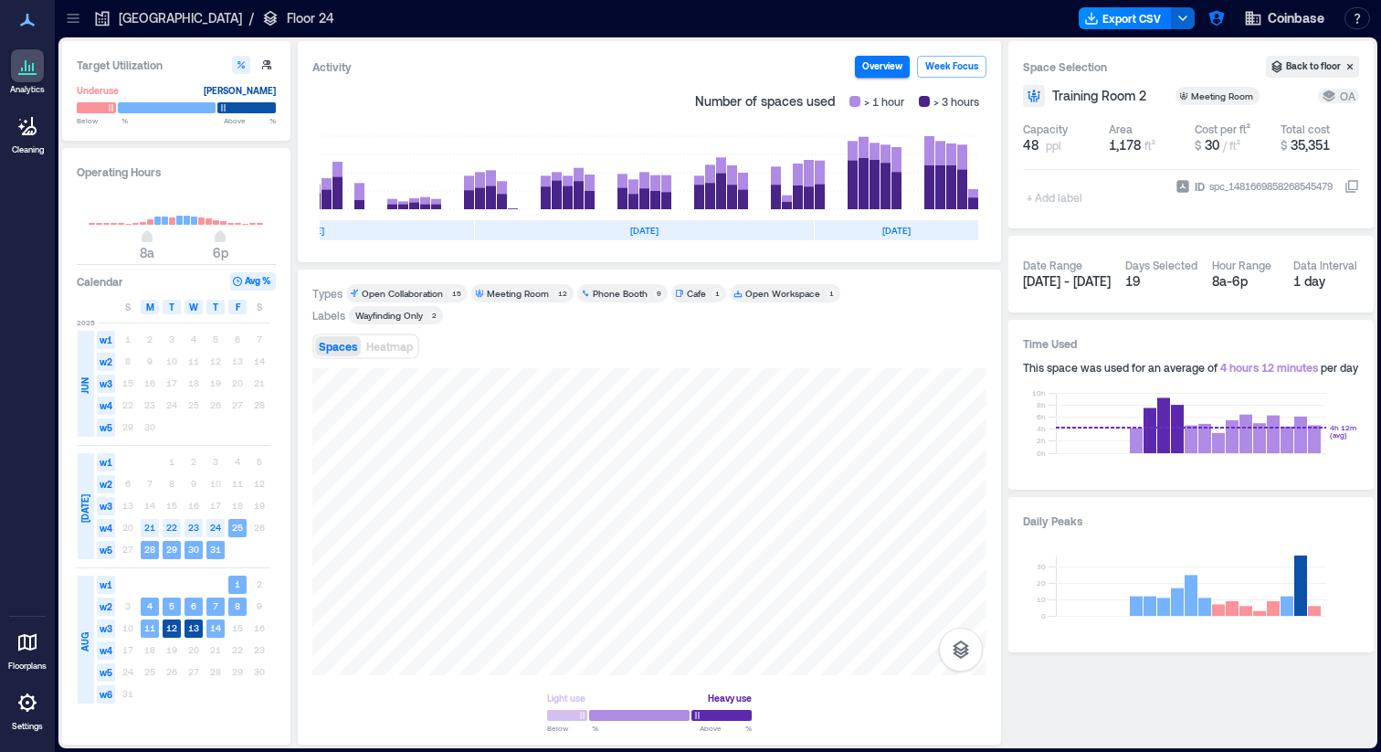
click at [621, 294] on div "Phone Booth" at bounding box center [620, 293] width 55 height 13
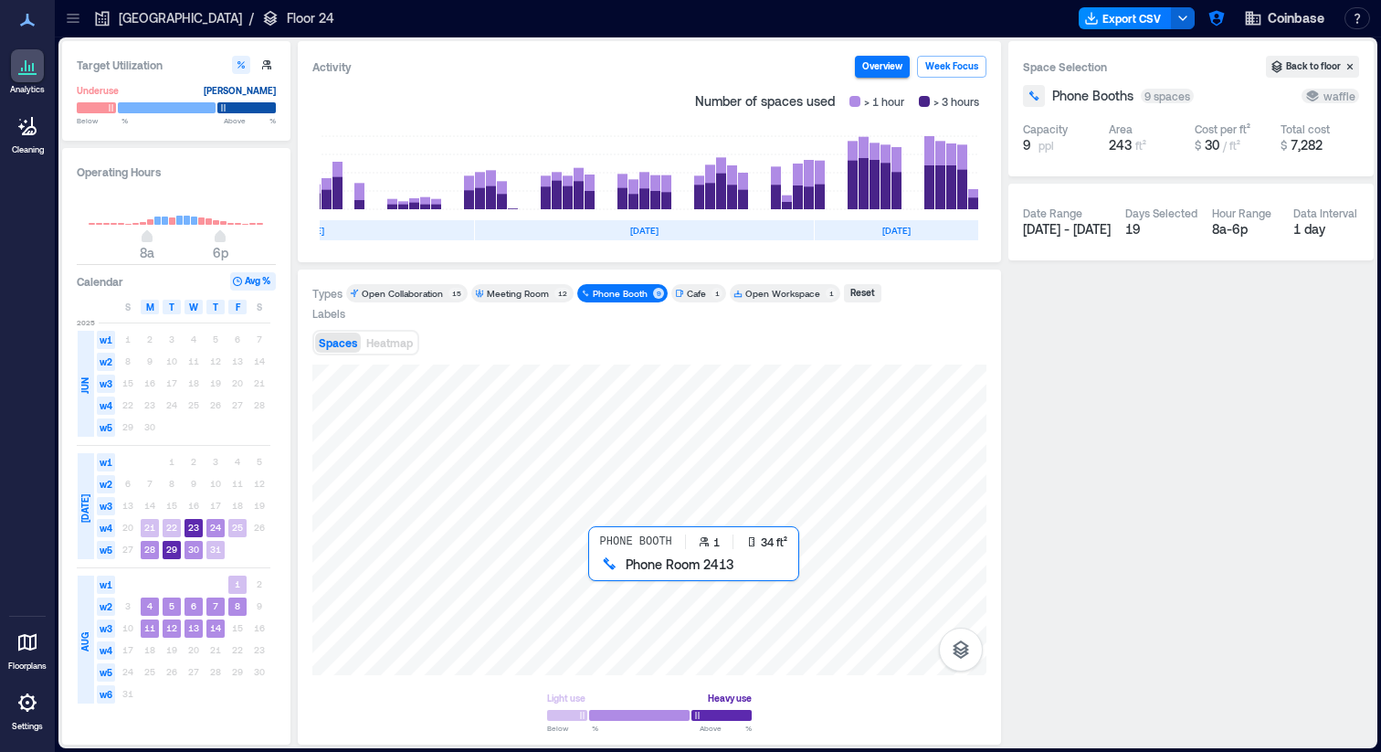
click at [594, 572] on div at bounding box center [649, 519] width 674 height 311
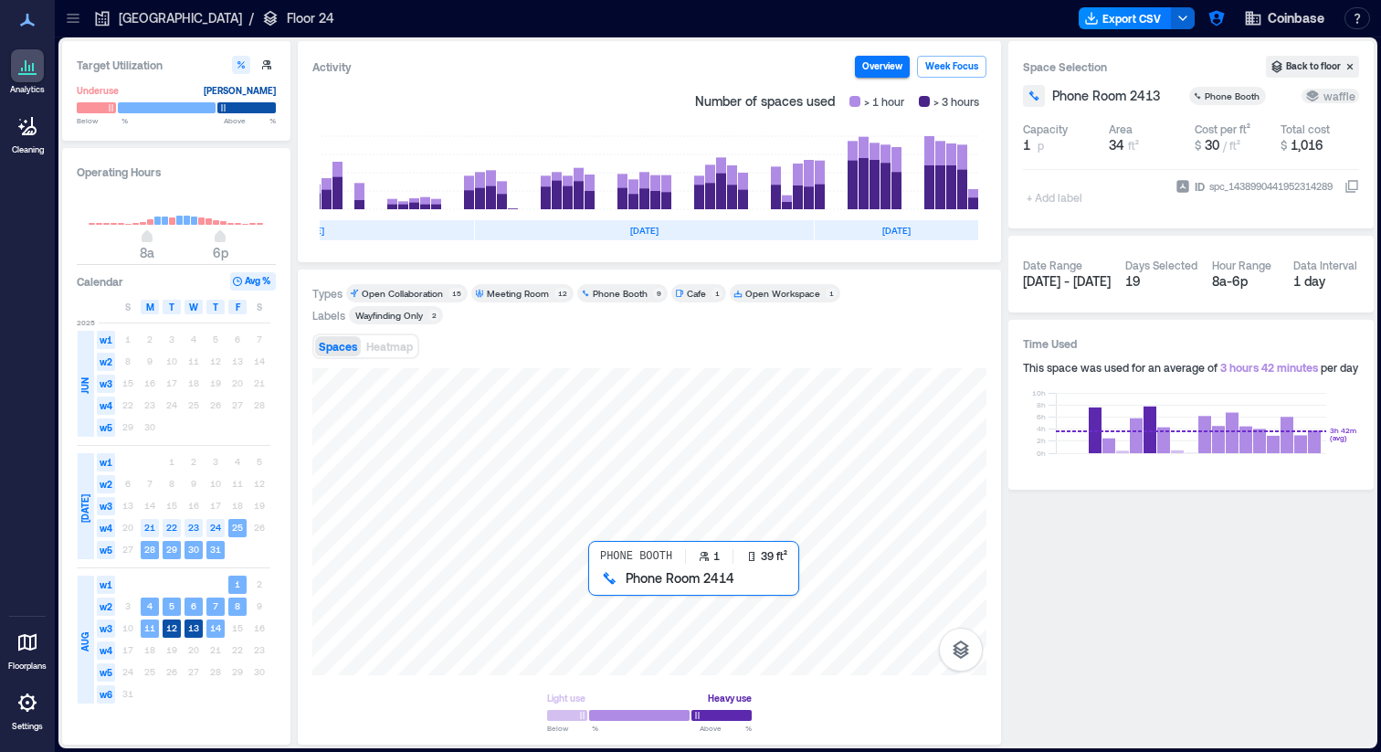
click at [595, 581] on div at bounding box center [649, 521] width 674 height 307
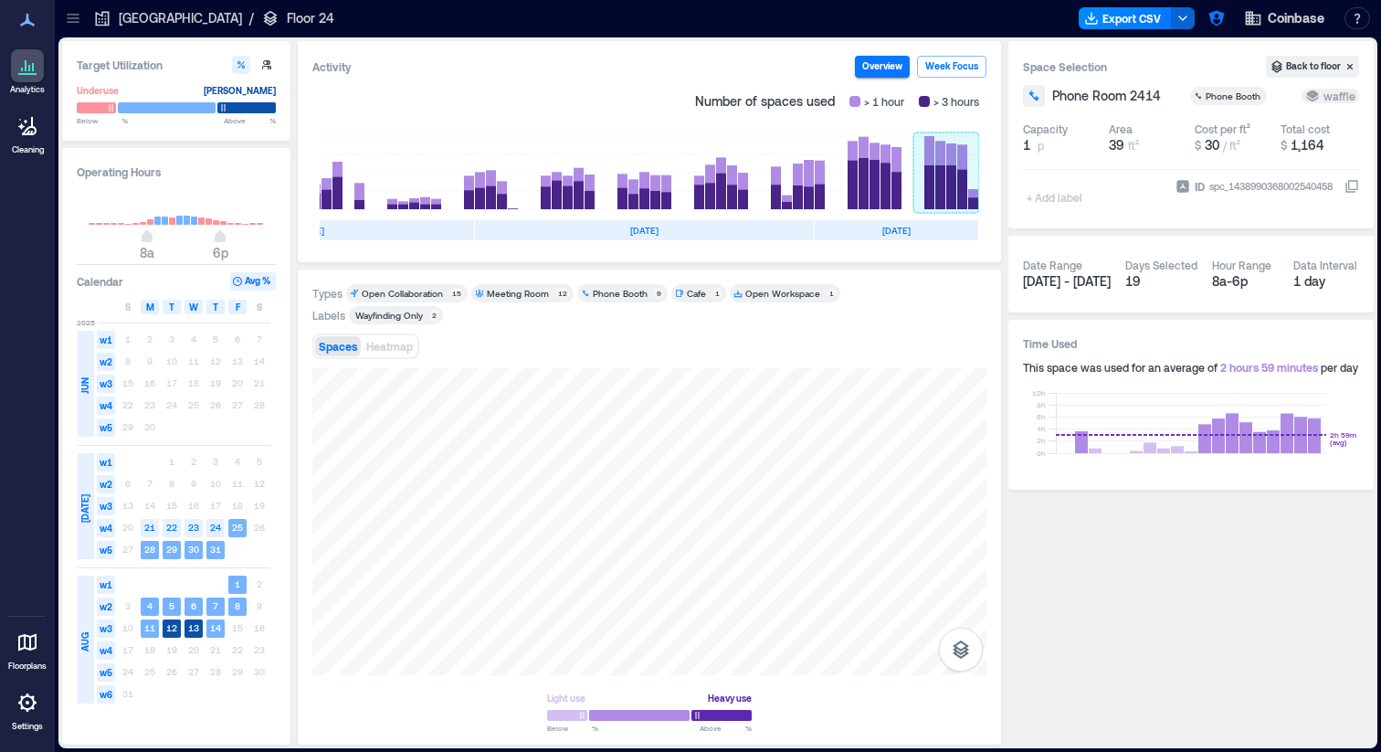
click at [953, 184] on rect at bounding box center [946, 172] width 66 height 73
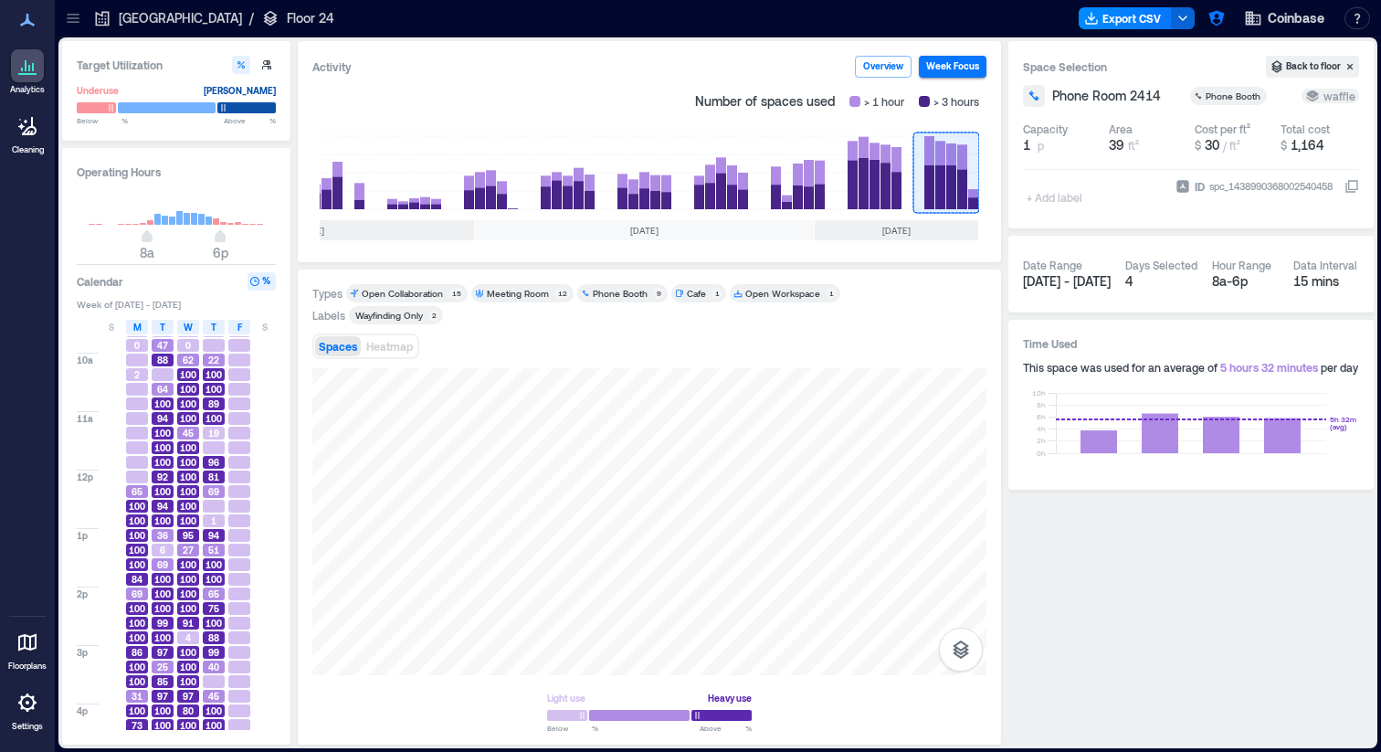
scroll to position [195, 0]
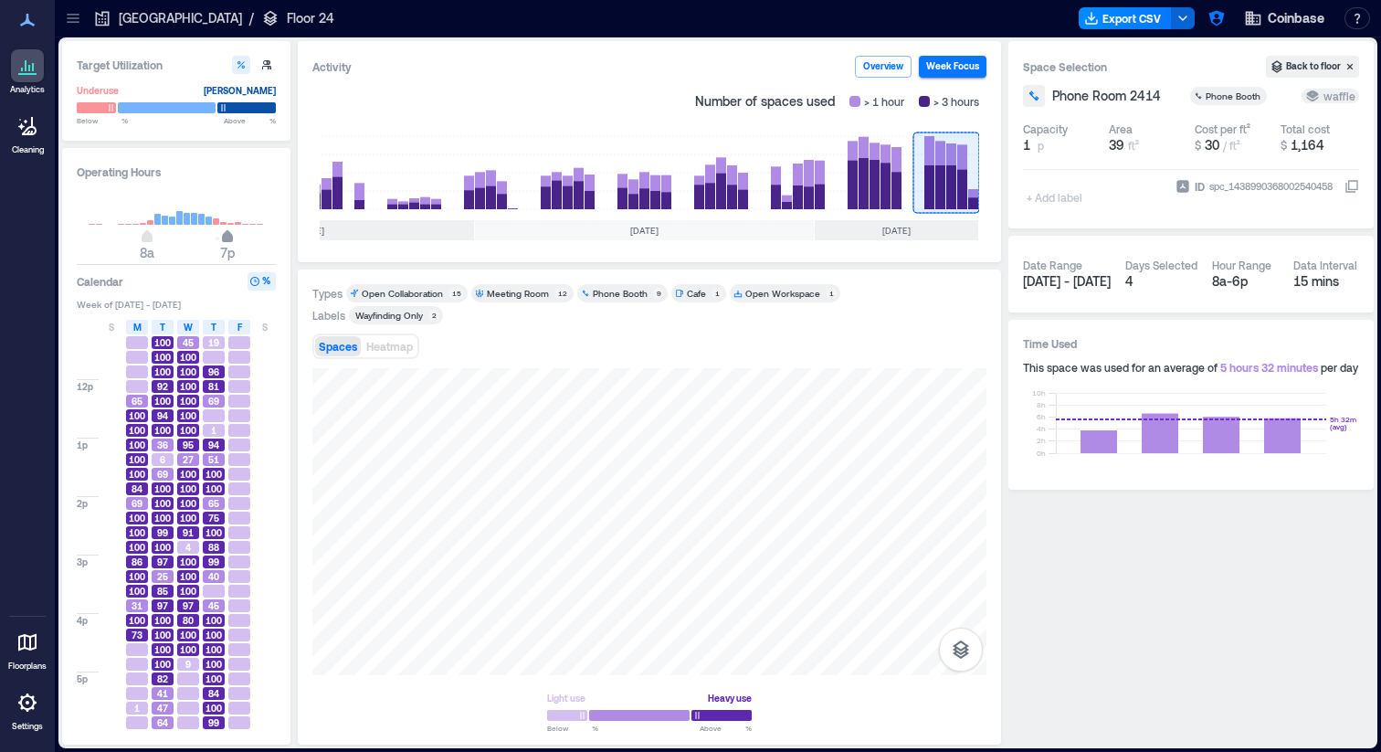
type input "**"
drag, startPoint x: 223, startPoint y: 239, endPoint x: 262, endPoint y: 239, distance: 39.3
click at [233, 239] on span "7p" at bounding box center [227, 238] width 11 height 7
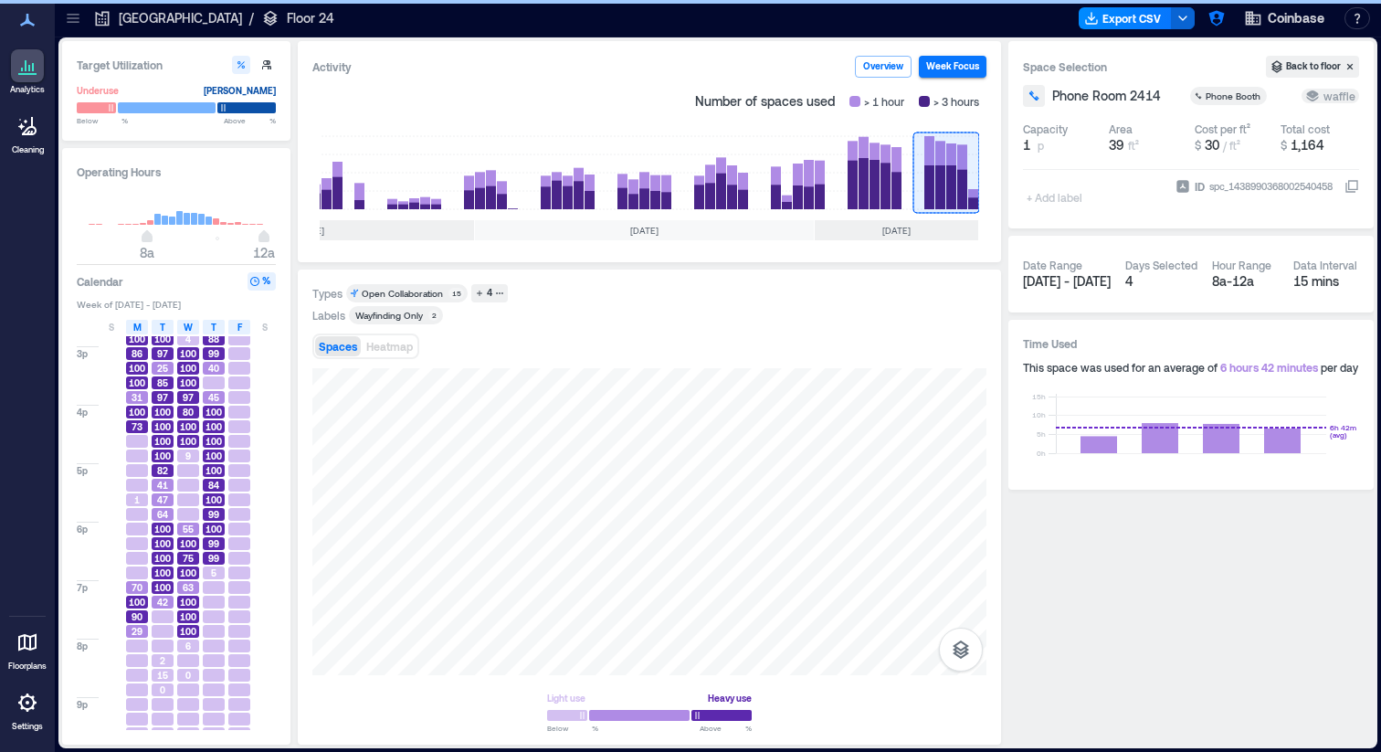
scroll to position [0, 327]
click at [1210, 17] on icon "button" at bounding box center [1216, 19] width 16 height 16
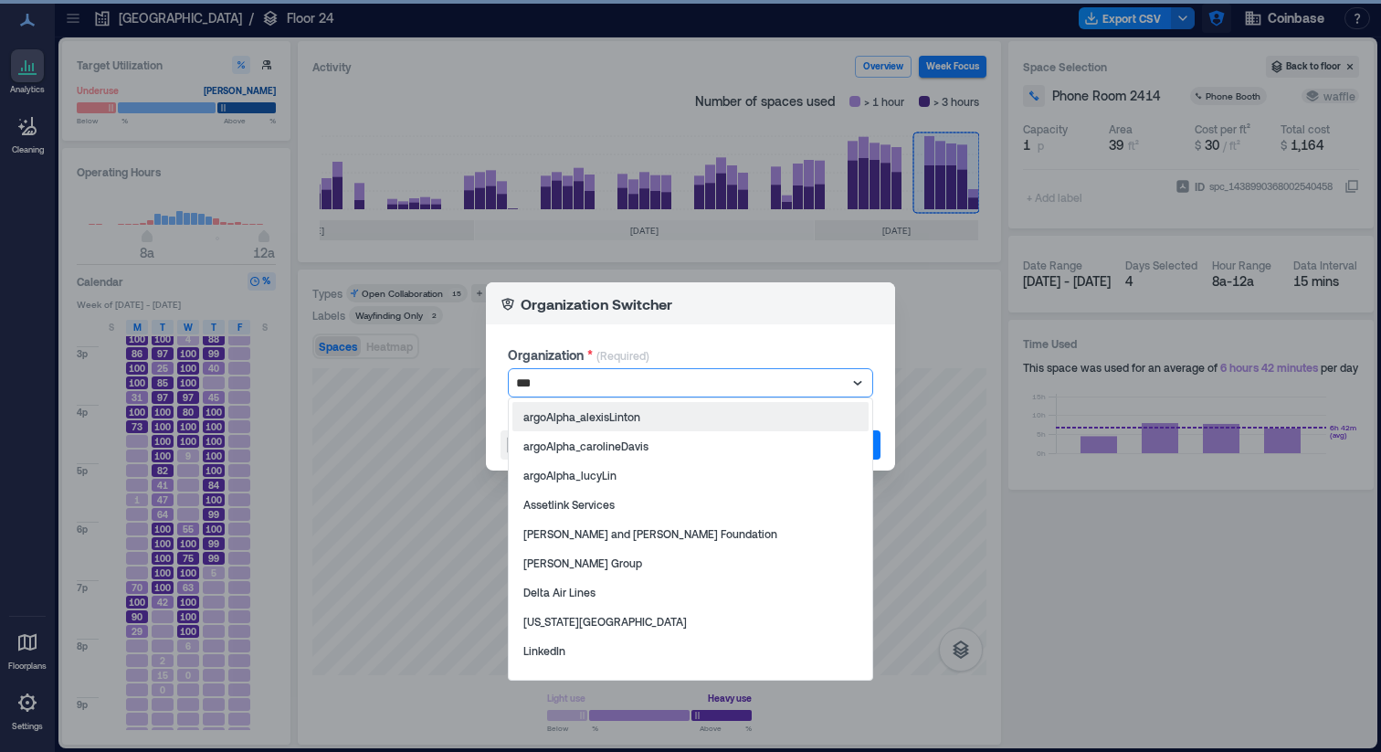
type input "****"
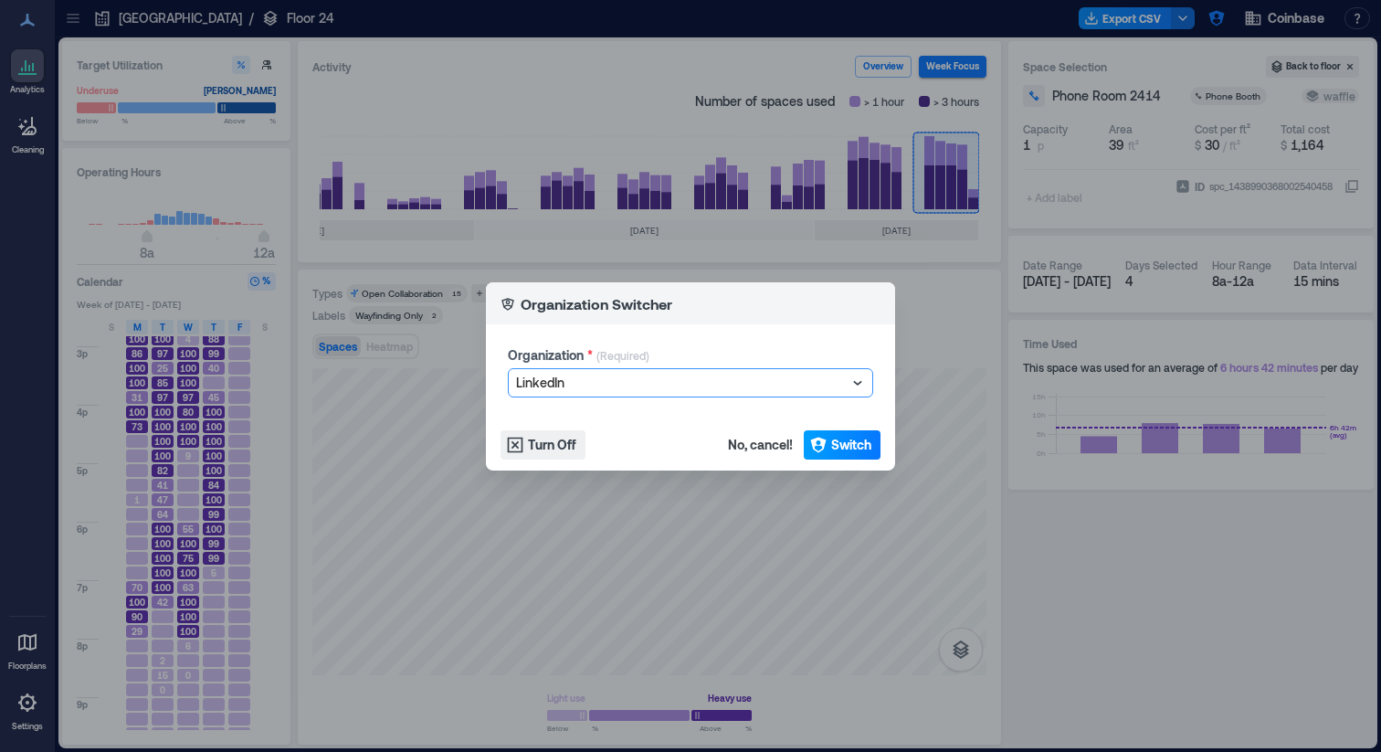
click at [836, 445] on span "Switch" at bounding box center [851, 445] width 40 height 18
